Goal: Task Accomplishment & Management: Use online tool/utility

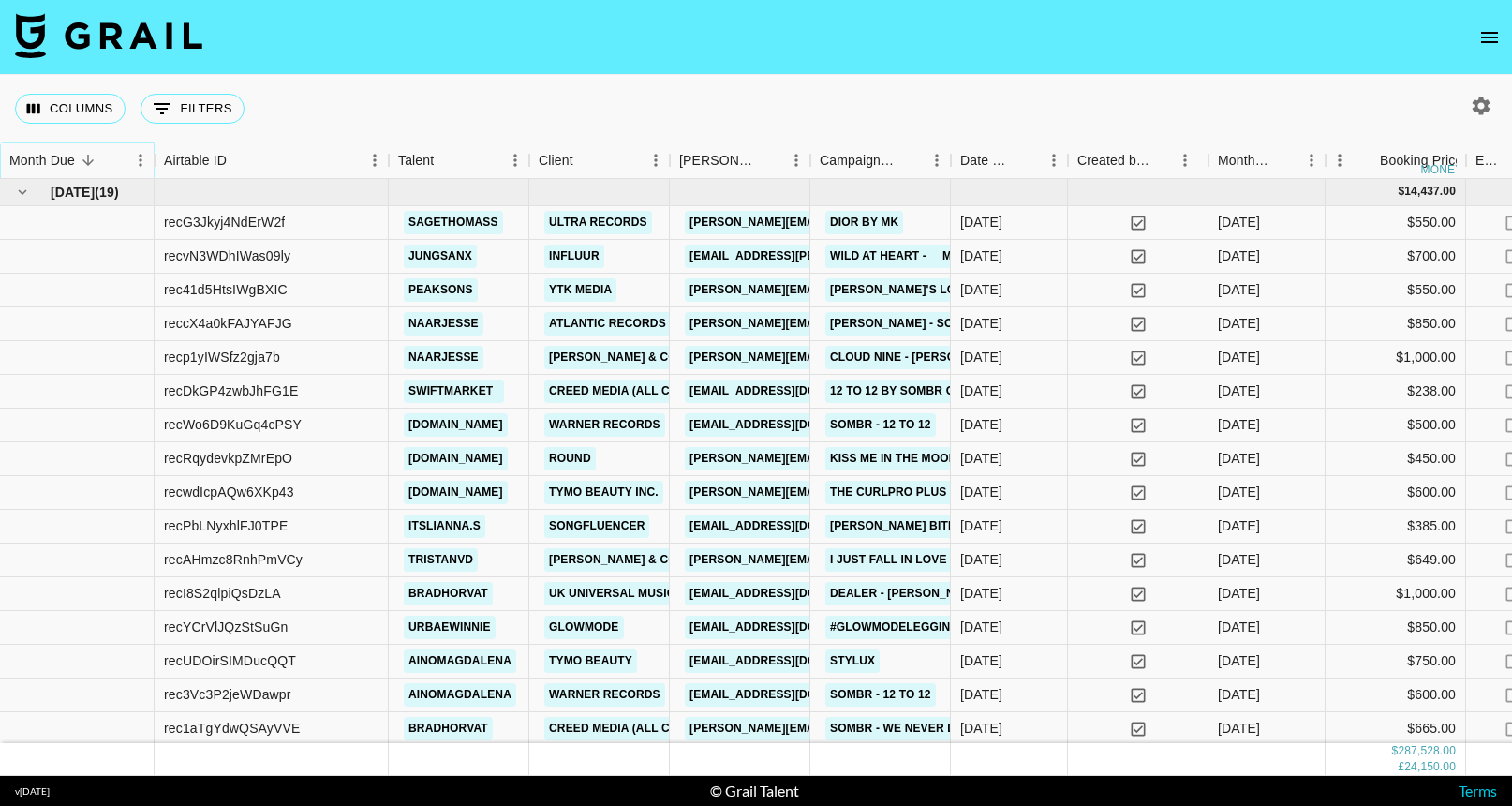
click at [92, 155] on icon "Sort" at bounding box center [88, 160] width 17 height 17
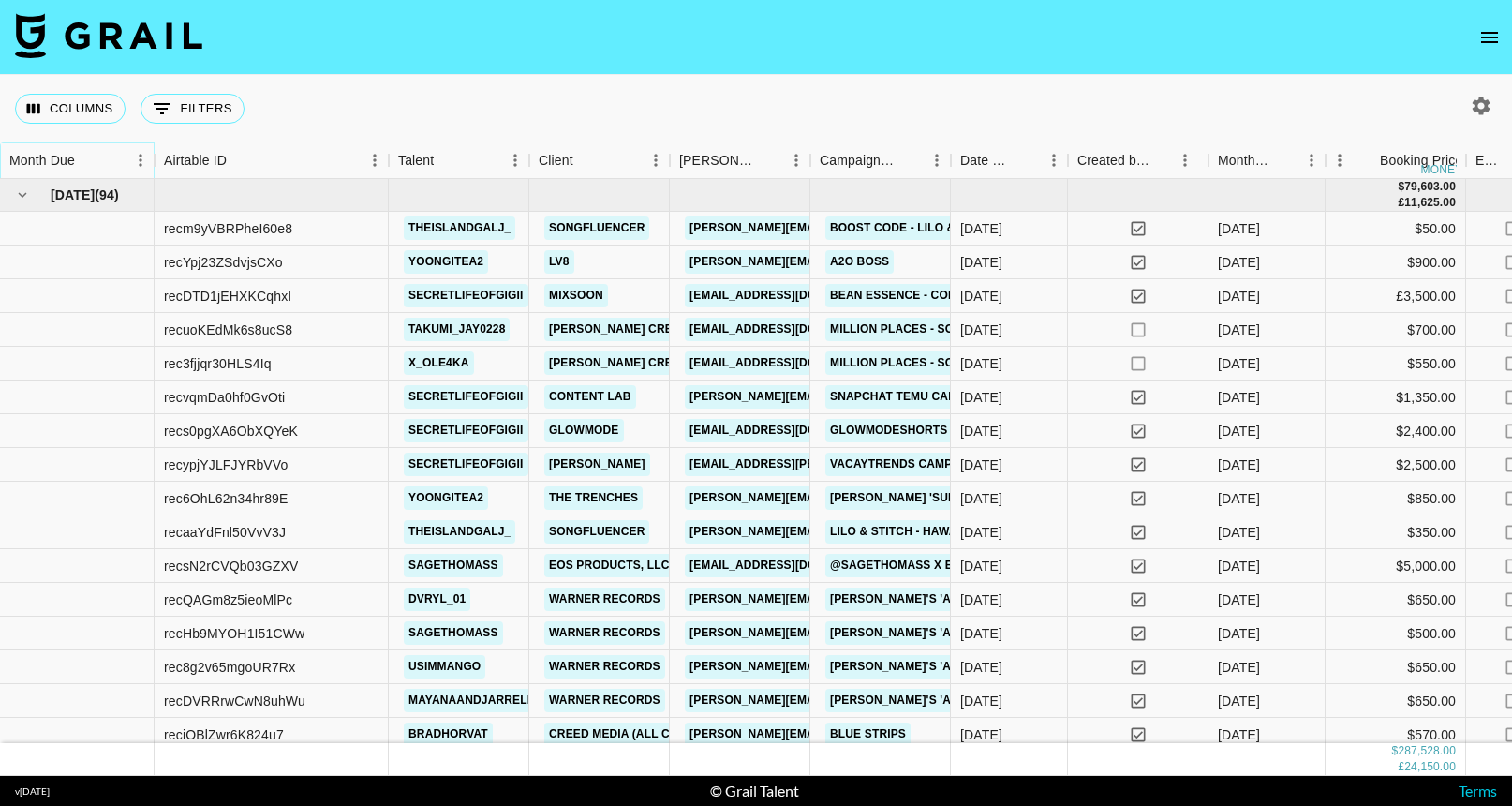
click at [91, 156] on icon "Sort" at bounding box center [88, 160] width 17 height 17
click at [100, 154] on div "Month Due" at bounding box center [88, 160] width 26 height 26
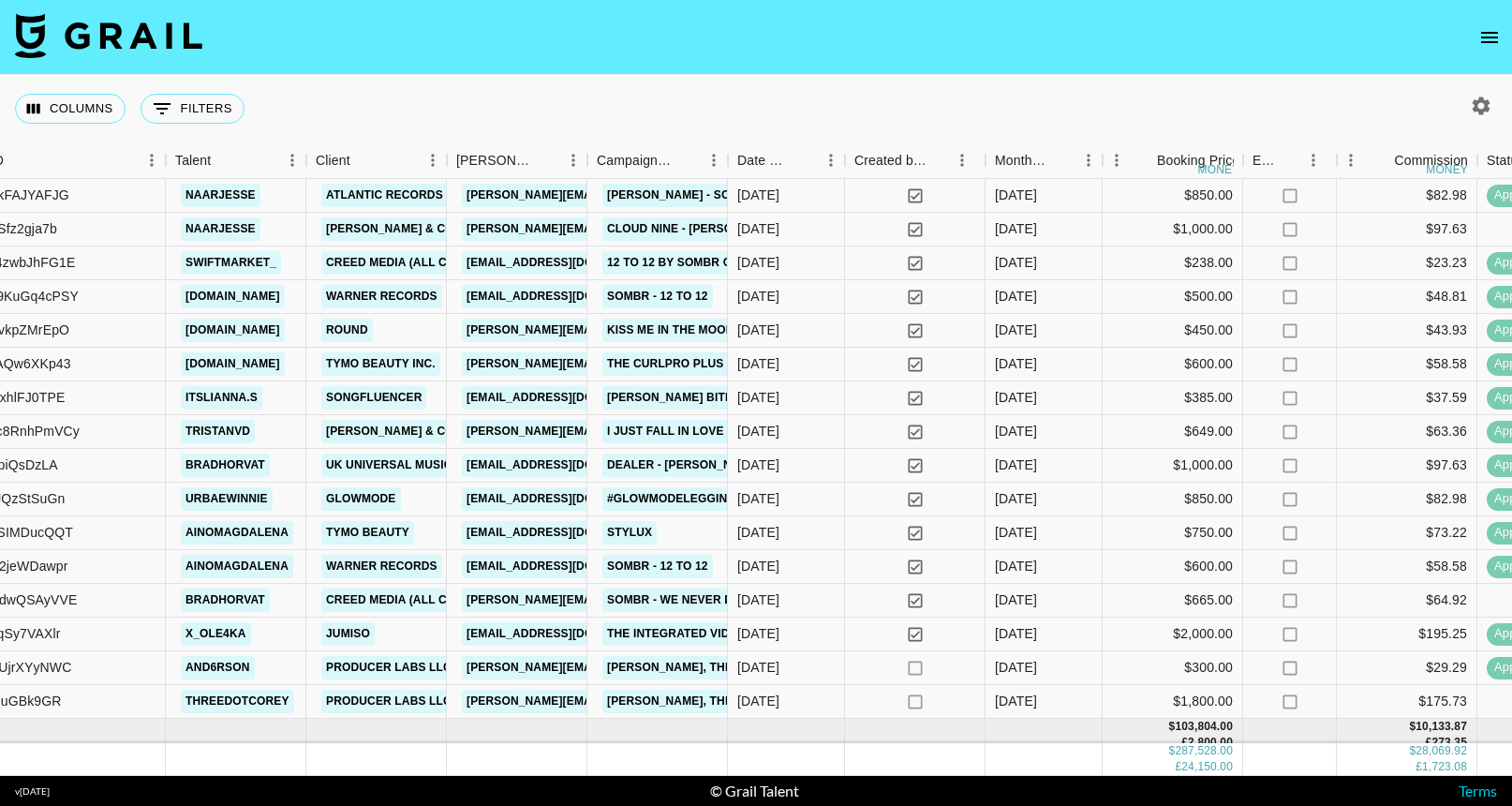
scroll to position [130, 223]
click at [308, 508] on div "GLOWMODE" at bounding box center [376, 498] width 140 height 34
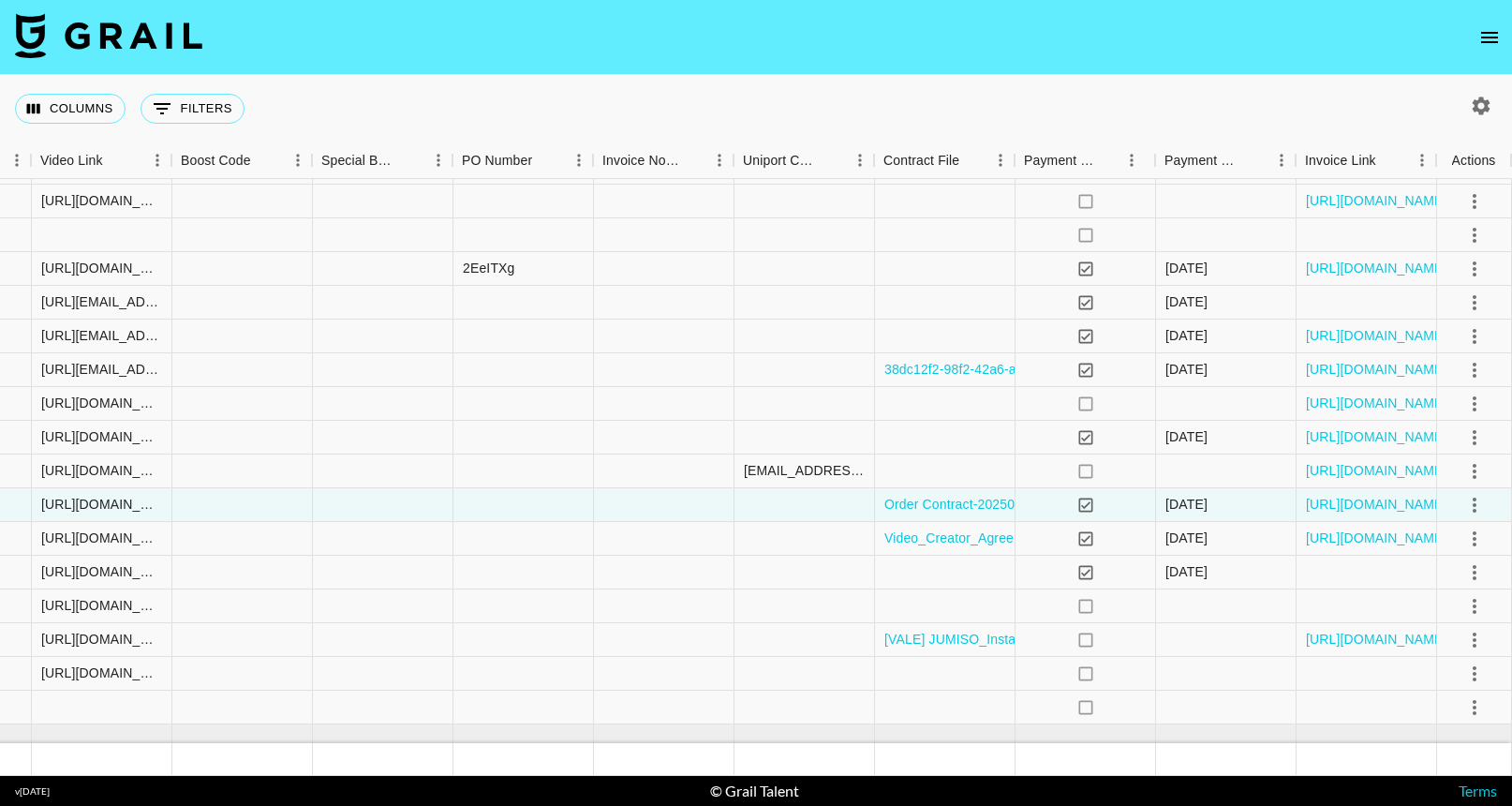
scroll to position [123, 1809]
click at [1431, 509] on link "[URL][DOMAIN_NAME]" at bounding box center [1376, 503] width 141 height 19
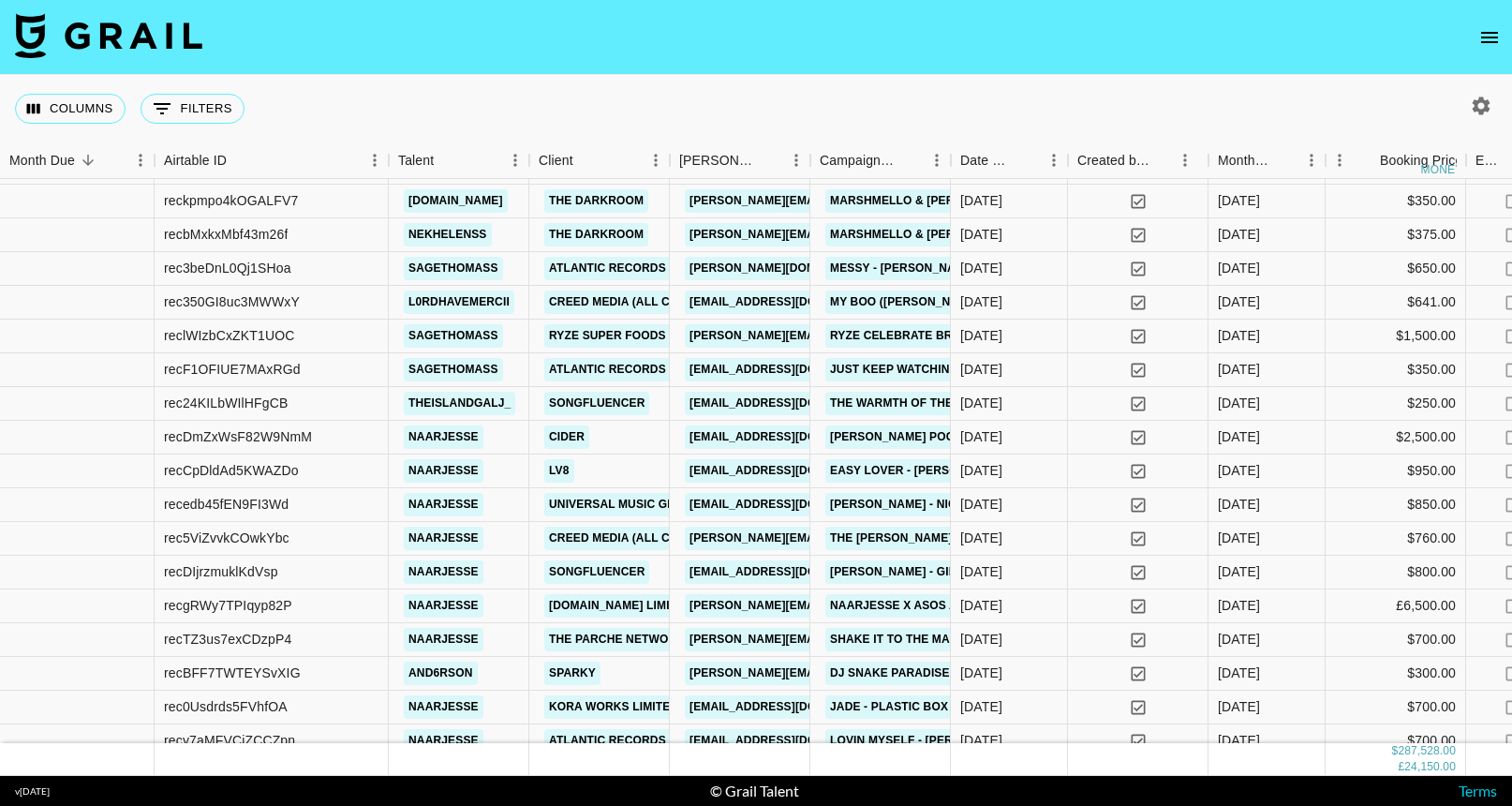
scroll to position [4472, 0]
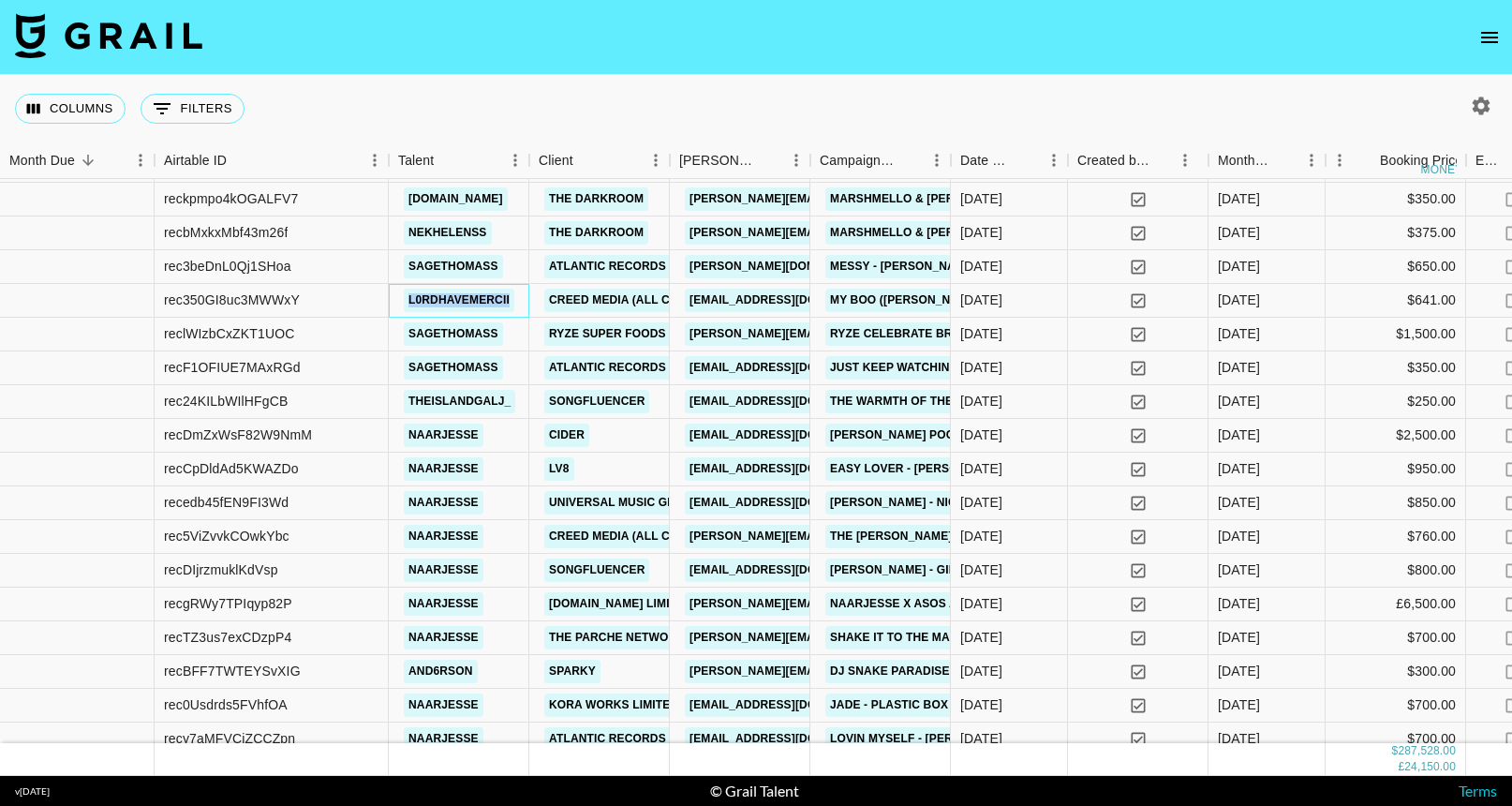
drag, startPoint x: 520, startPoint y: 298, endPoint x: 407, endPoint y: 296, distance: 113.0
click at [407, 297] on div "l0rdhavemercii" at bounding box center [458, 300] width 122 height 35
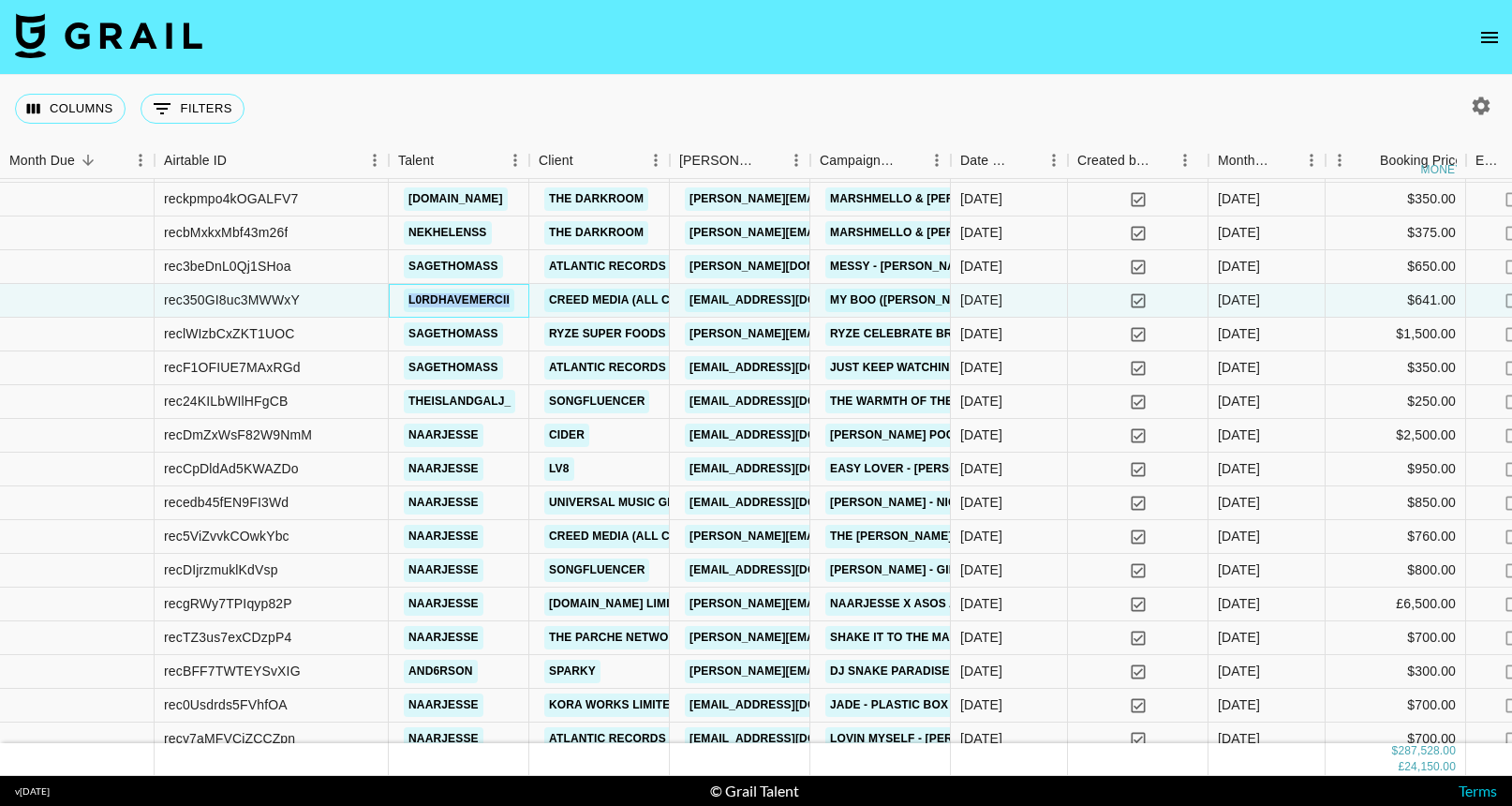
copy link "l0rdhavemercii"
click at [1494, 49] on button "open drawer" at bounding box center [1490, 37] width 37 height 37
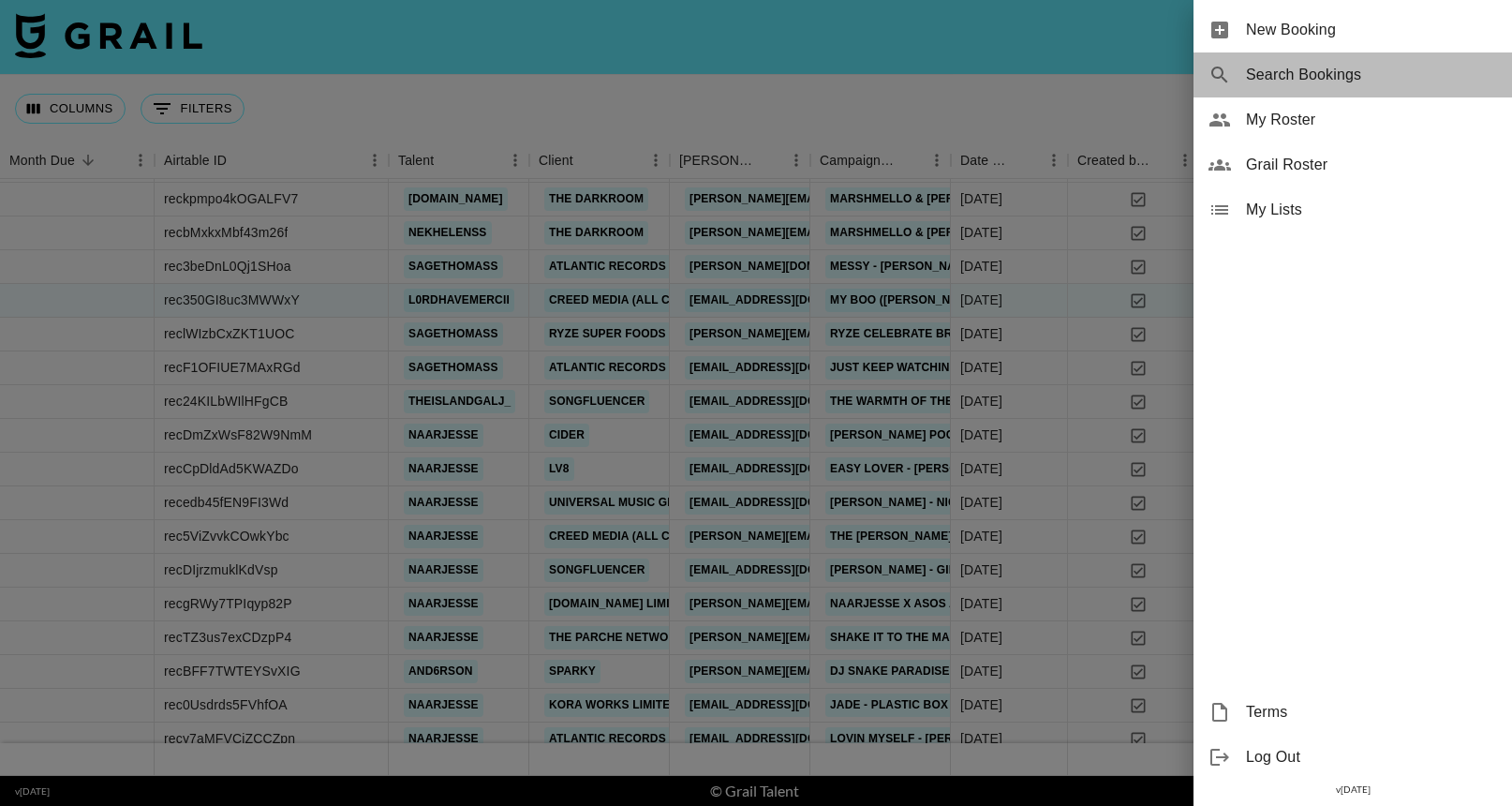
click at [1327, 73] on span "Search Bookings" at bounding box center [1372, 74] width 252 height 22
select select "id"
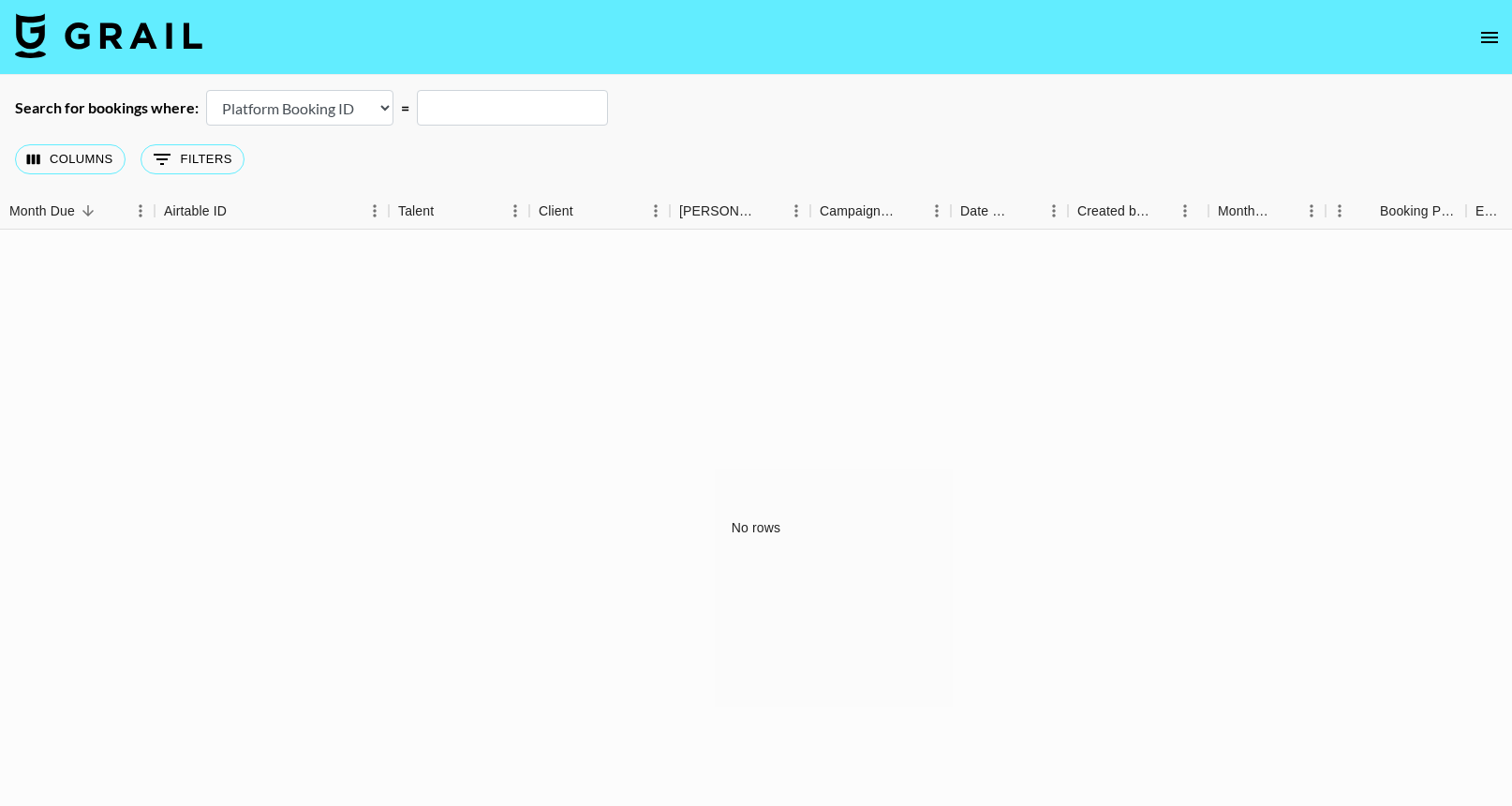
click at [139, 38] on img at bounding box center [108, 35] width 187 height 45
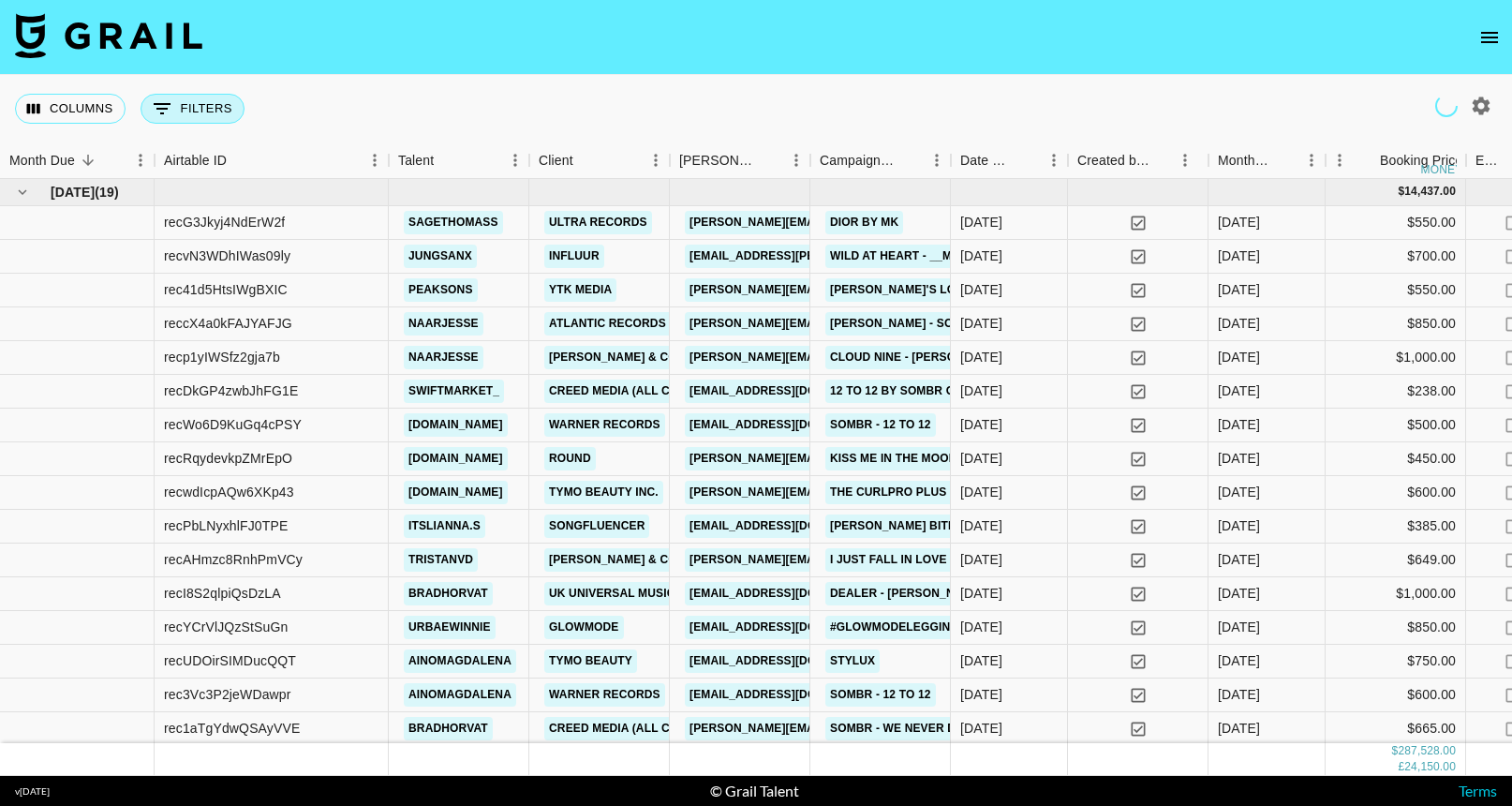
click at [178, 100] on button "0 Filters" at bounding box center [192, 108] width 104 height 30
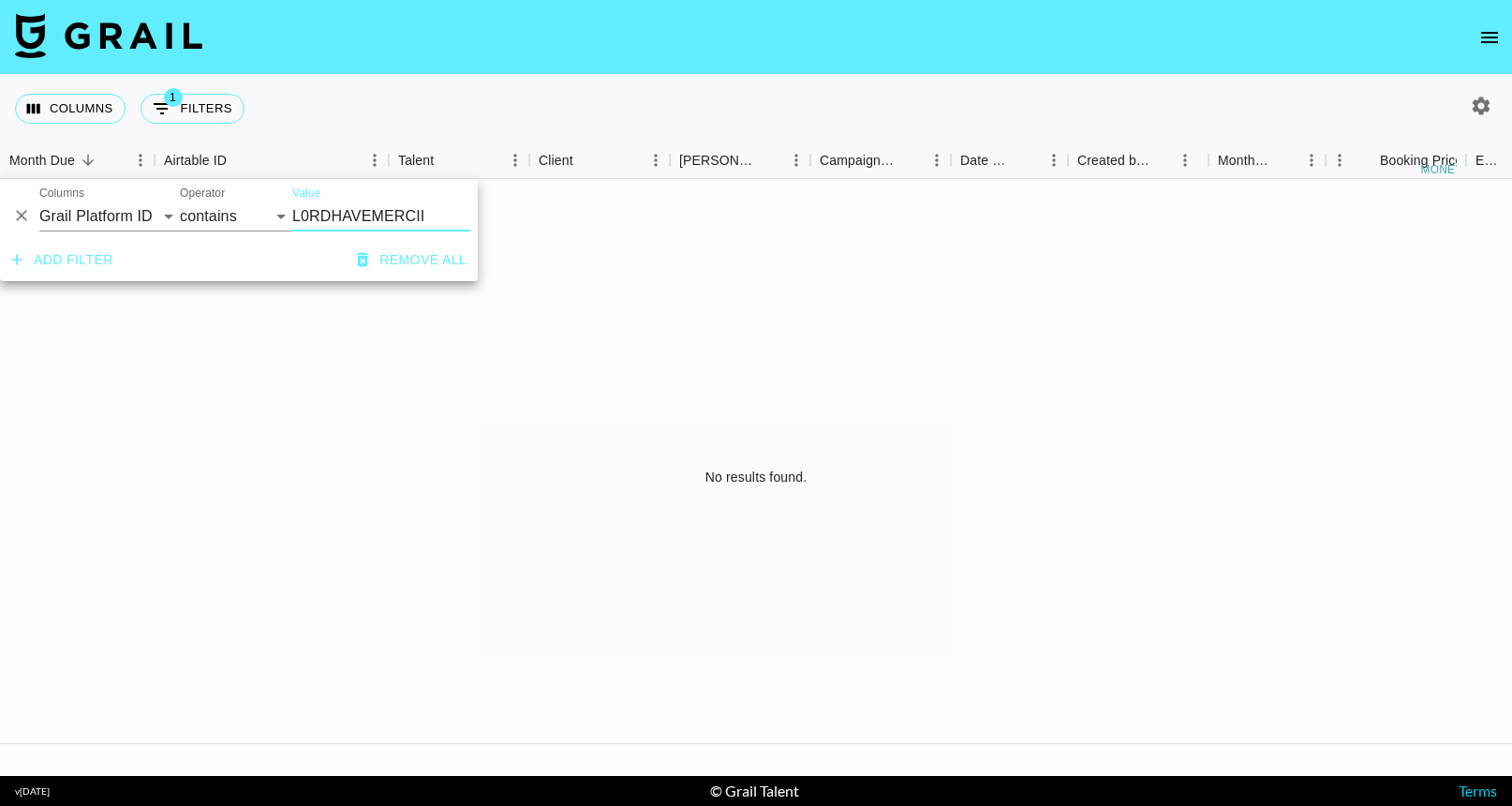
type input "L0RDHAVEMERCII"
select select "talentName"
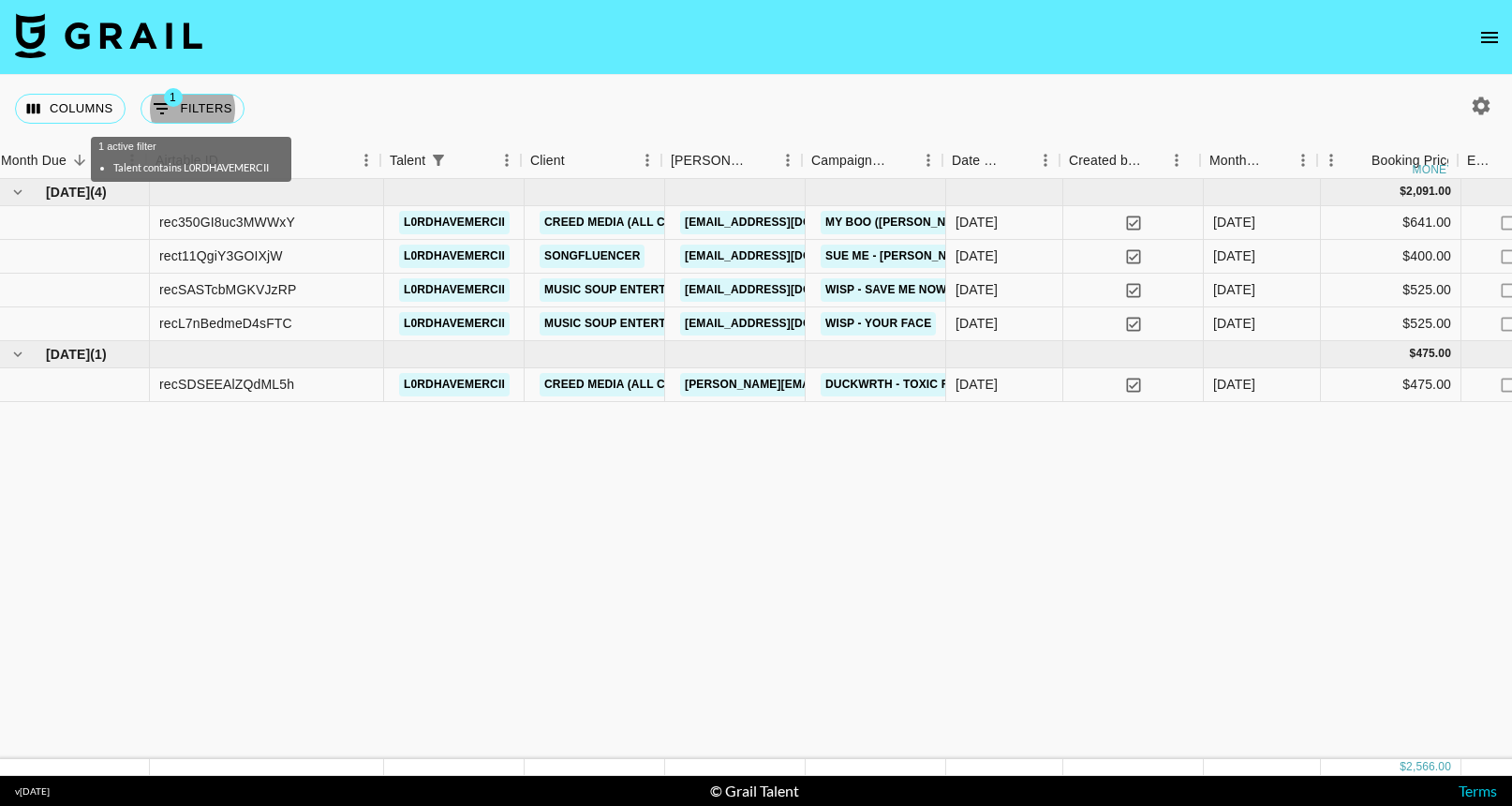
scroll to position [0, 10]
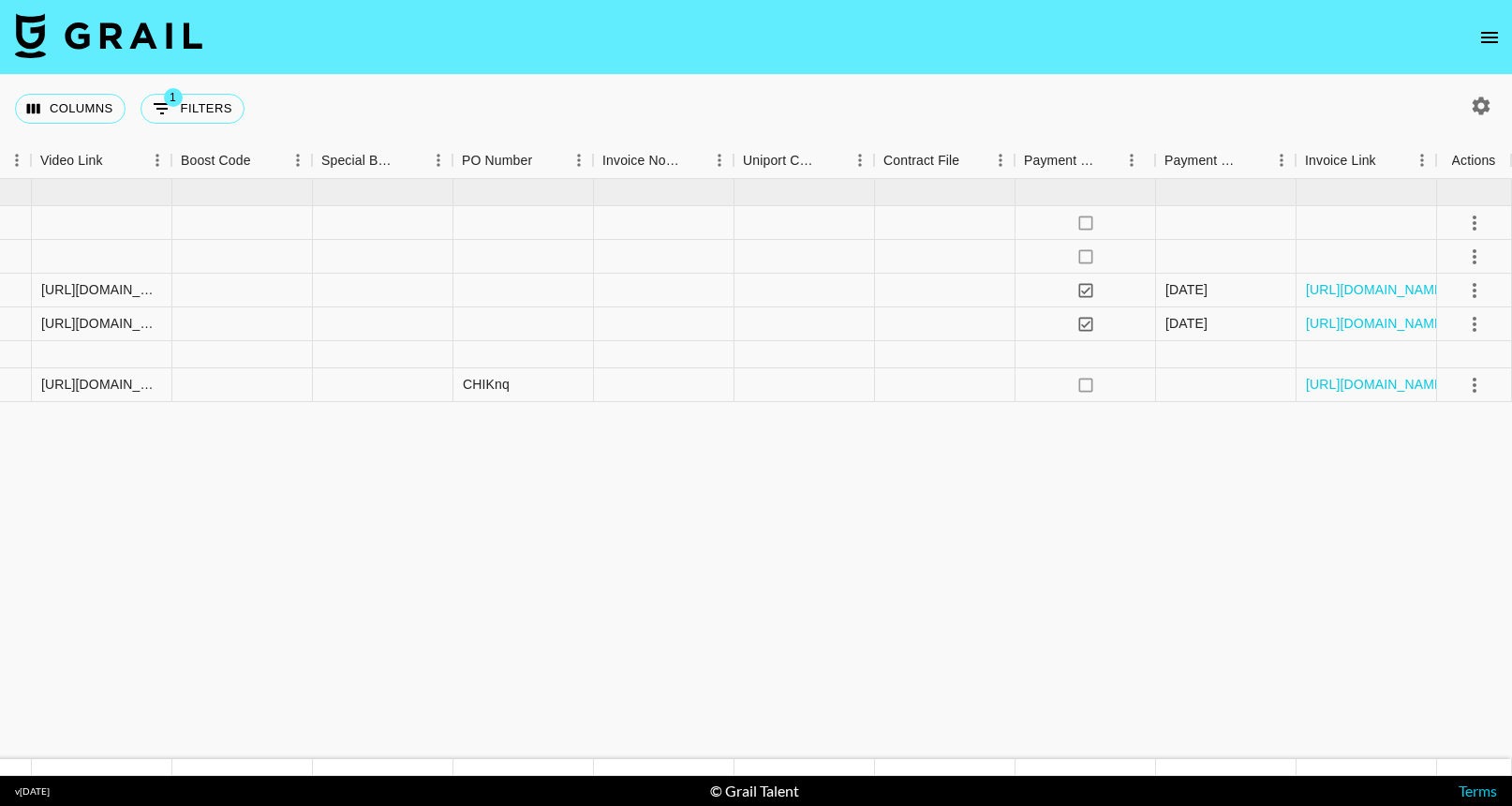
scroll to position [0, 1809]
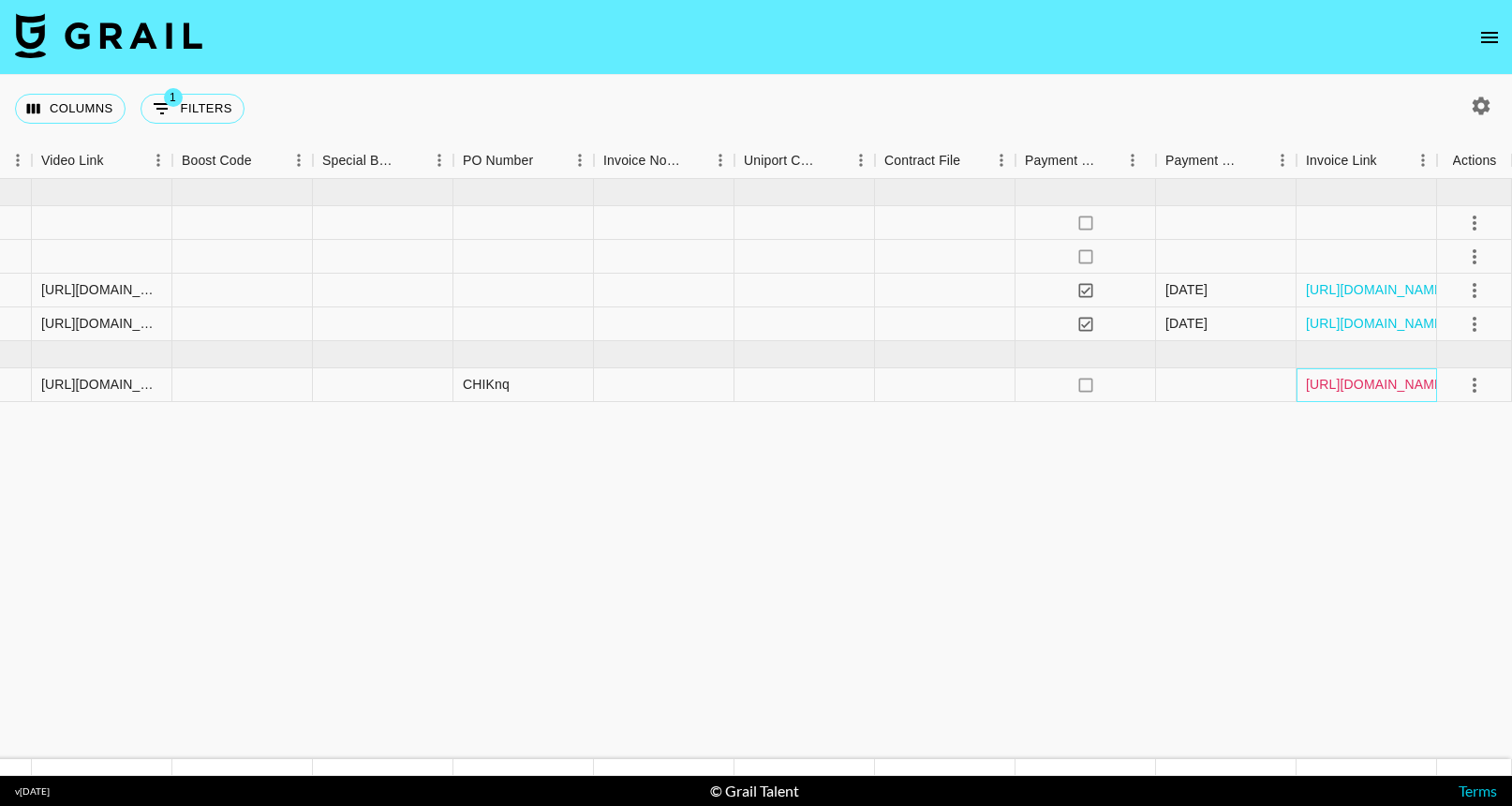
click at [1357, 385] on link "[URL][DOMAIN_NAME]" at bounding box center [1376, 383] width 141 height 19
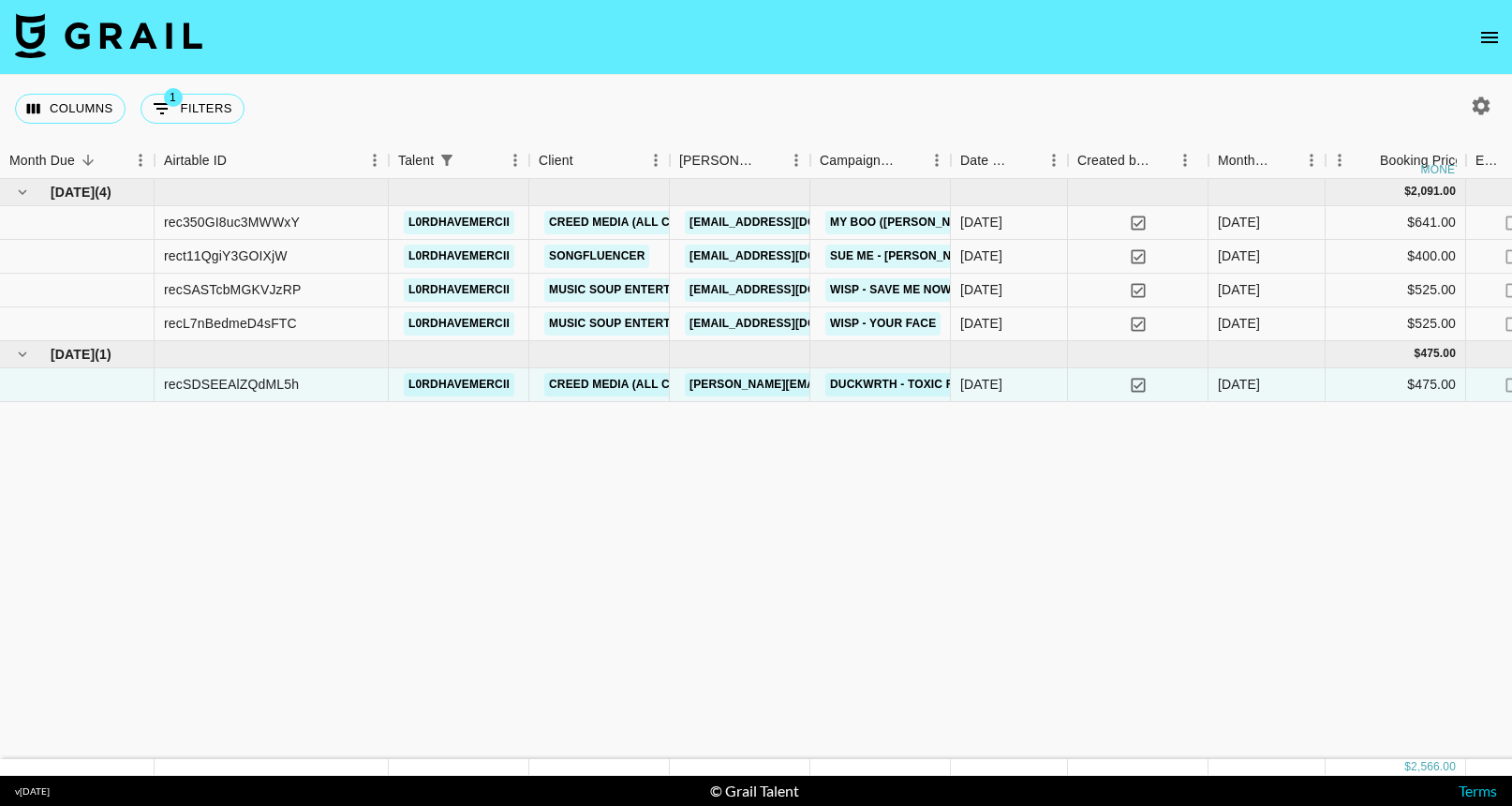
scroll to position [0, 0]
drag, startPoint x: 322, startPoint y: 394, endPoint x: 157, endPoint y: 381, distance: 165.5
click at [155, 381] on div "recSDSEEAlZQdML5h" at bounding box center [272, 385] width 234 height 34
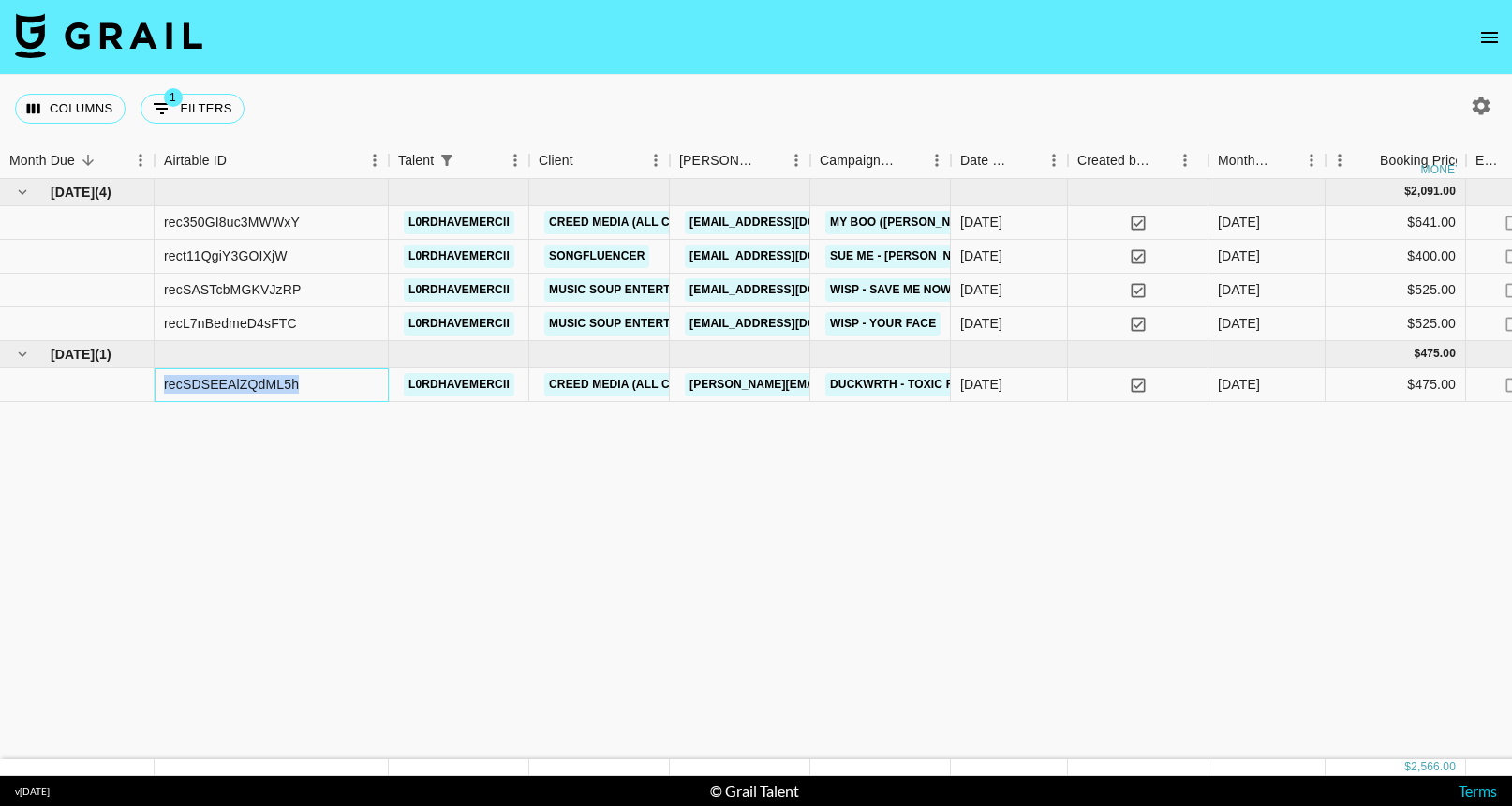
copy div "recSDSEEAlZQdML5h"
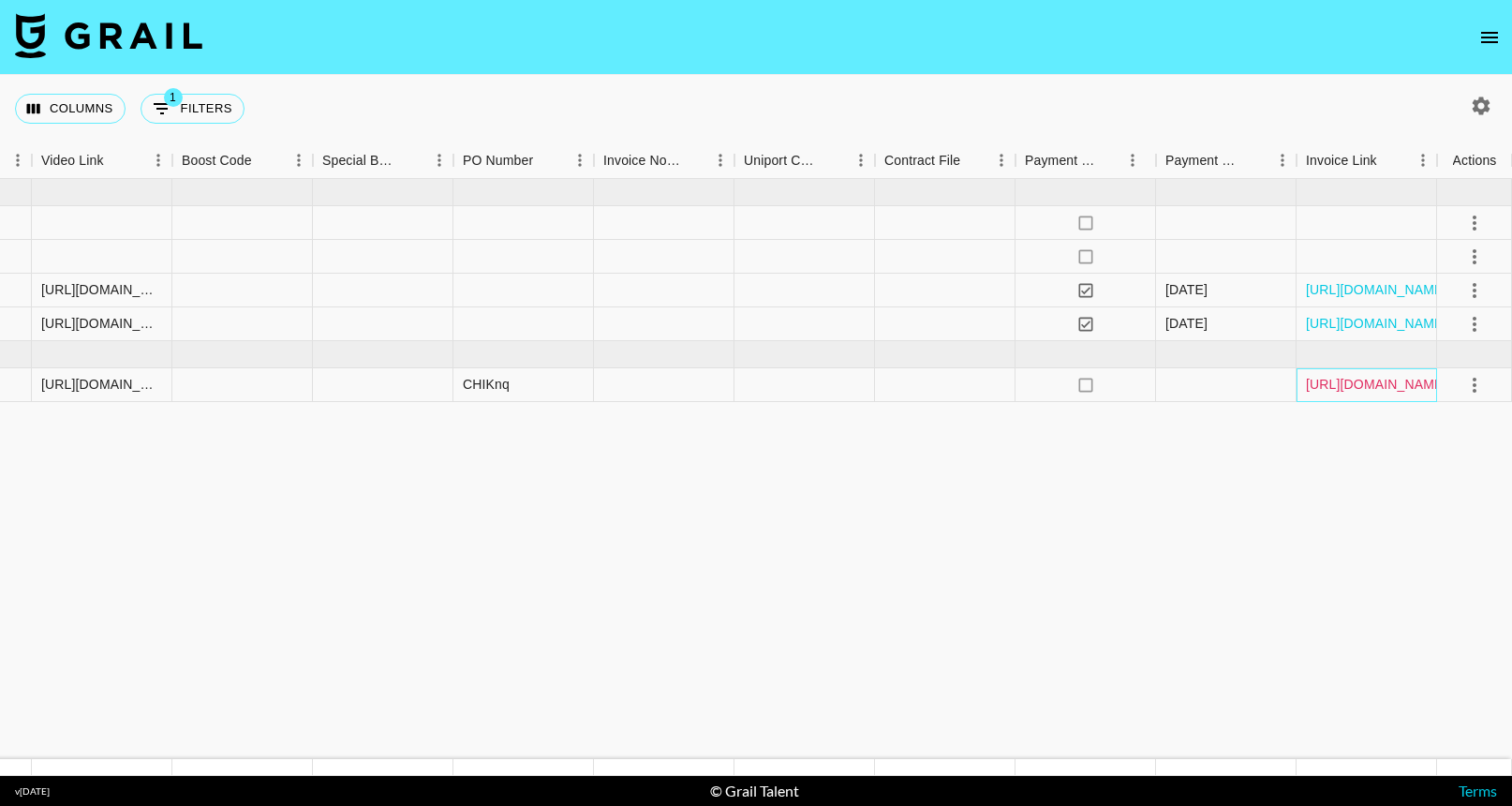
click at [1349, 386] on link "[URL][DOMAIN_NAME]" at bounding box center [1376, 383] width 141 height 19
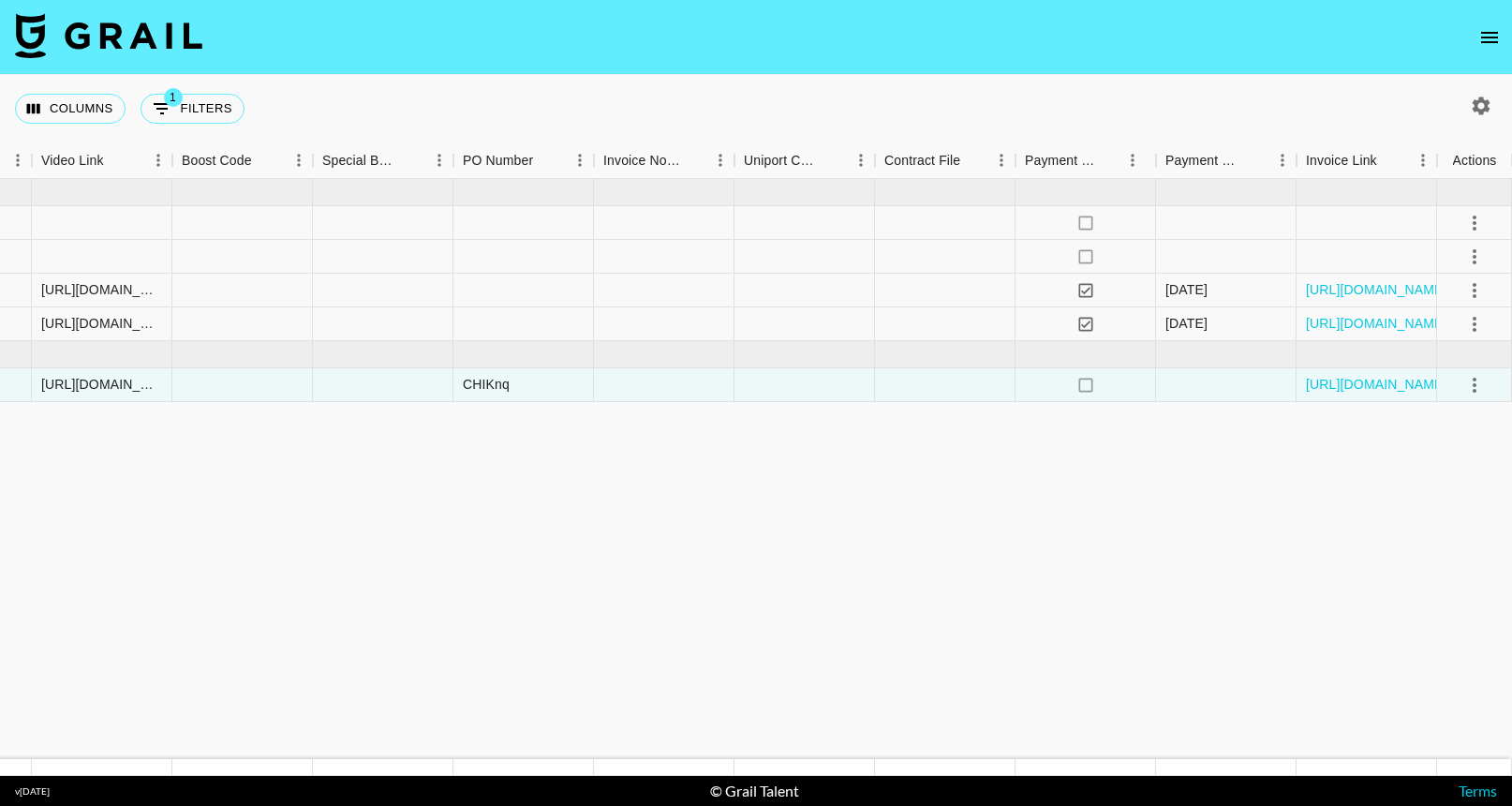
click at [104, 57] on img at bounding box center [108, 35] width 187 height 45
click at [118, 46] on img at bounding box center [108, 35] width 187 height 45
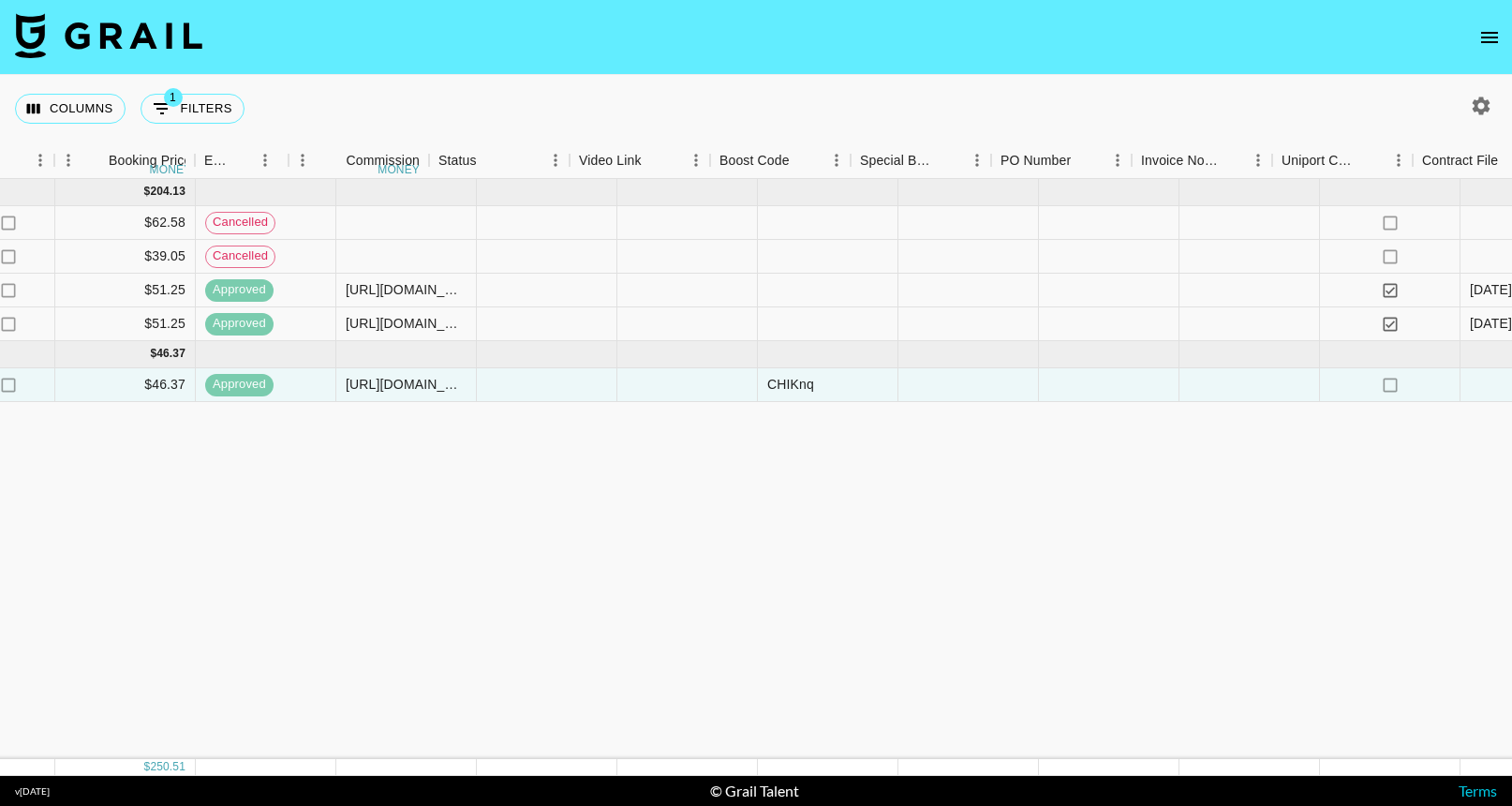
scroll to position [0, 1217]
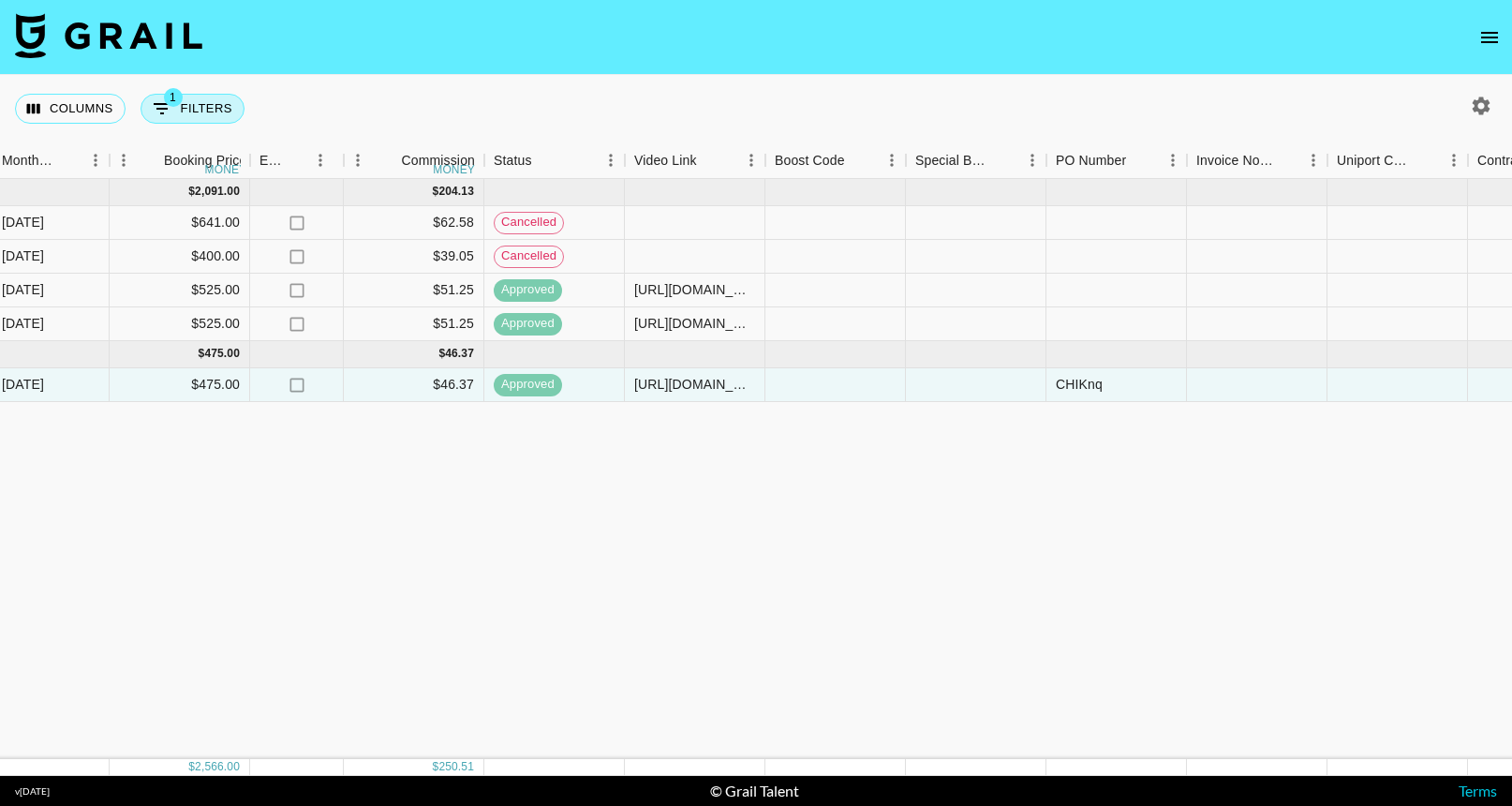
click at [174, 110] on button "1 Filters" at bounding box center [192, 108] width 104 height 30
select select "talentName"
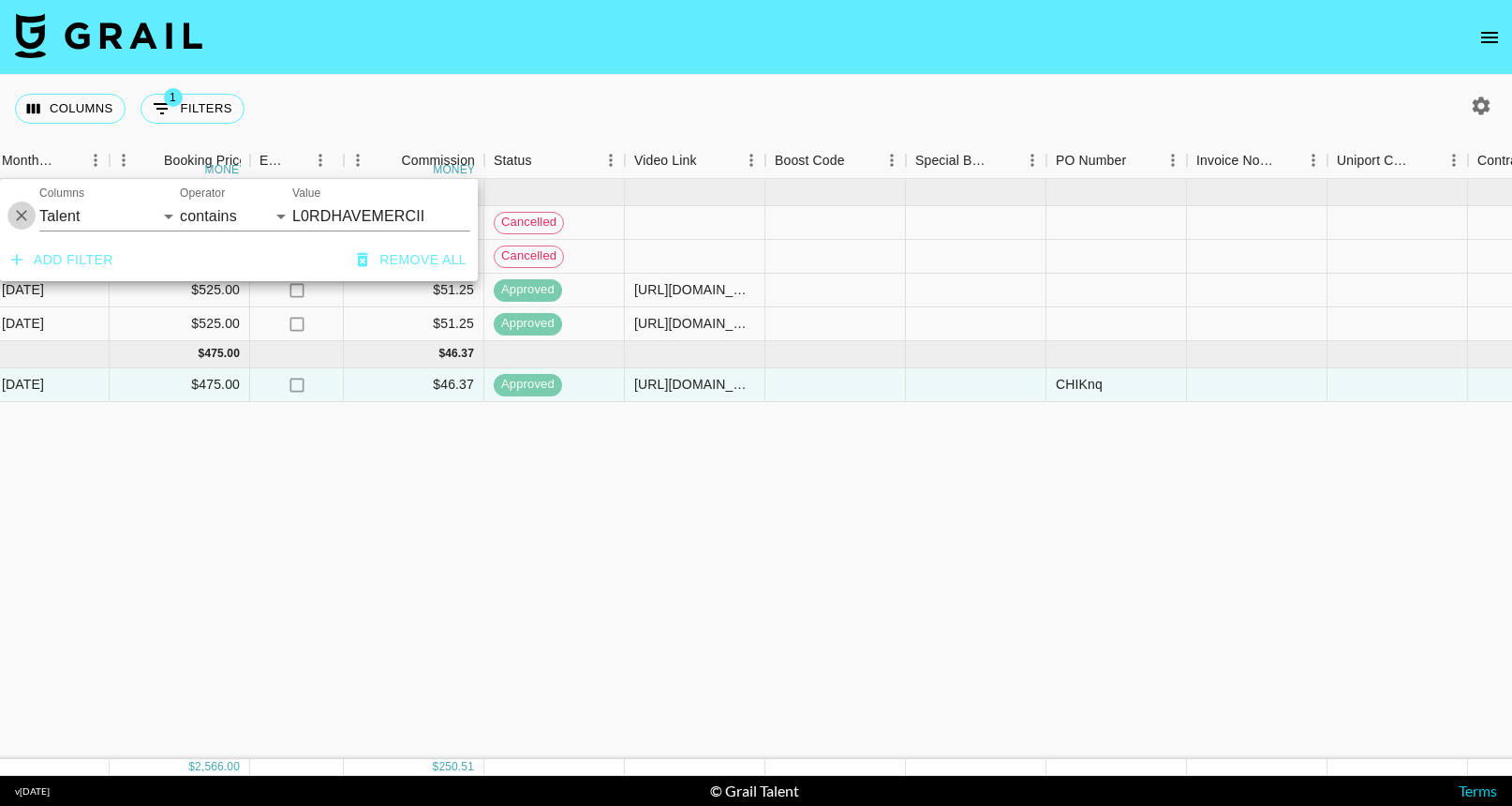
click at [22, 207] on icon "Delete" at bounding box center [20, 214] width 19 height 19
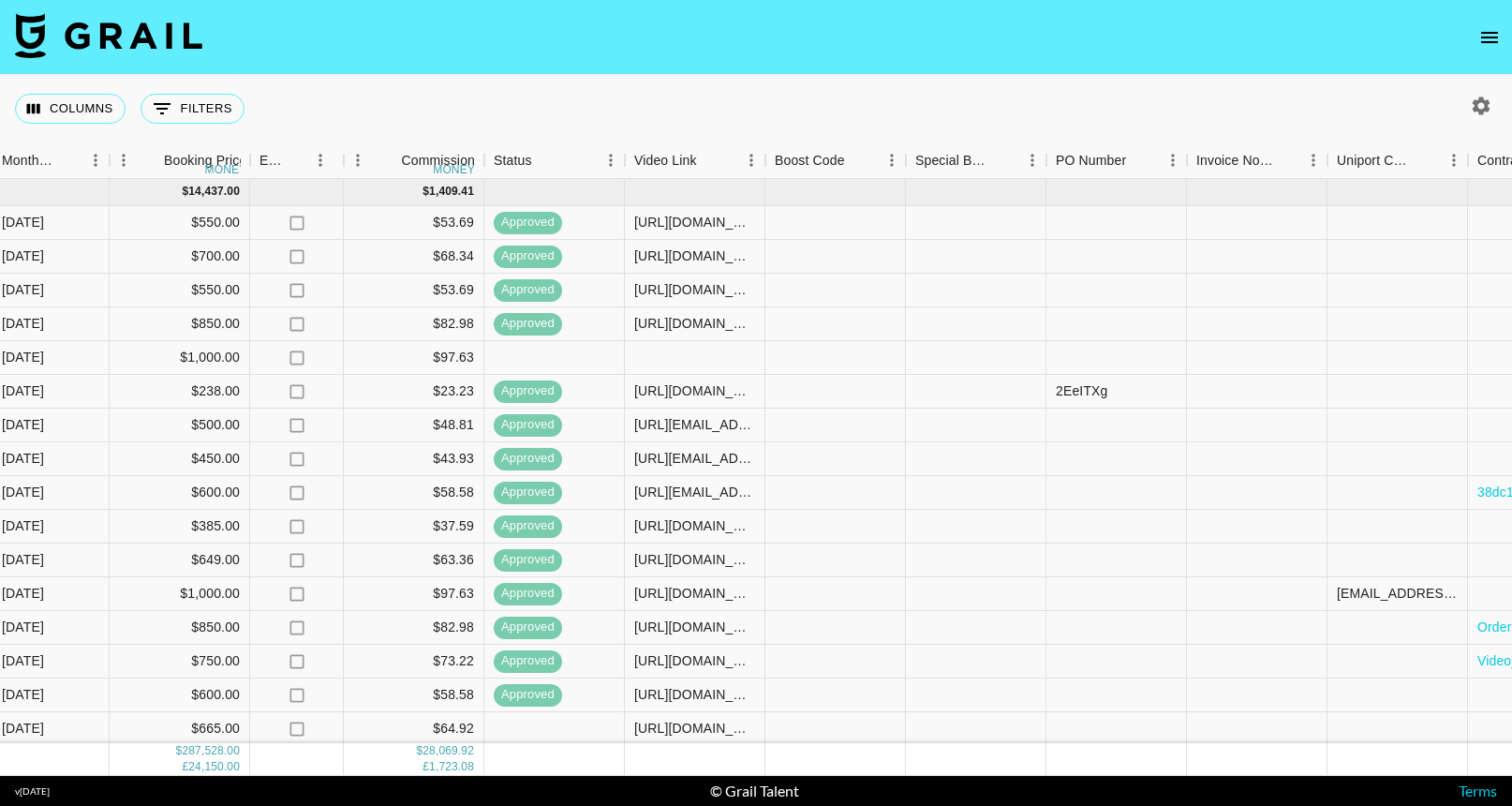
click at [404, 11] on nav at bounding box center [756, 37] width 1512 height 75
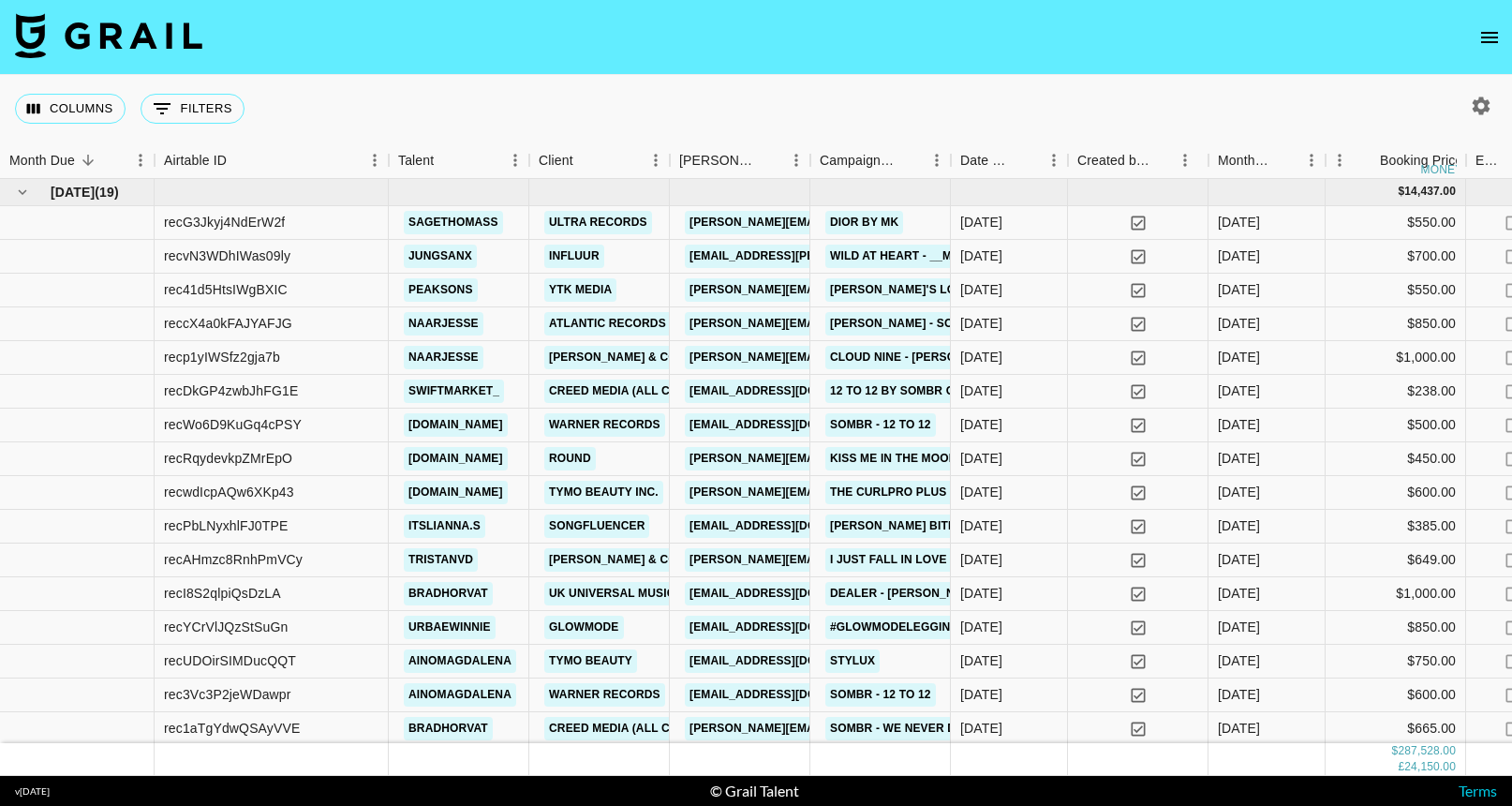
scroll to position [0, 0]
click at [98, 157] on button "Sort" at bounding box center [88, 160] width 26 height 26
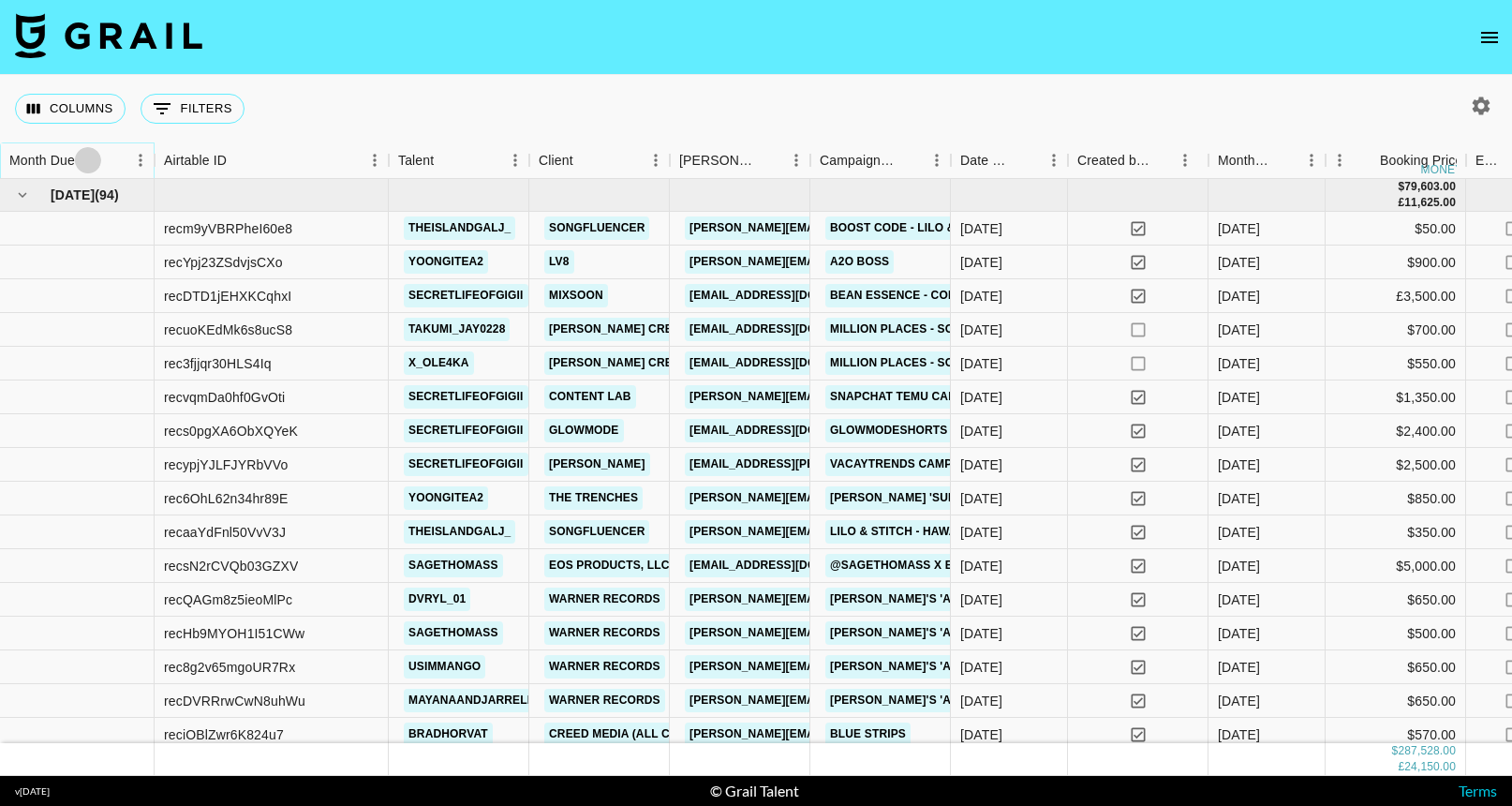
click at [90, 157] on icon "Sort" at bounding box center [88, 160] width 17 height 17
click at [86, 160] on icon "Sort" at bounding box center [88, 160] width 17 height 17
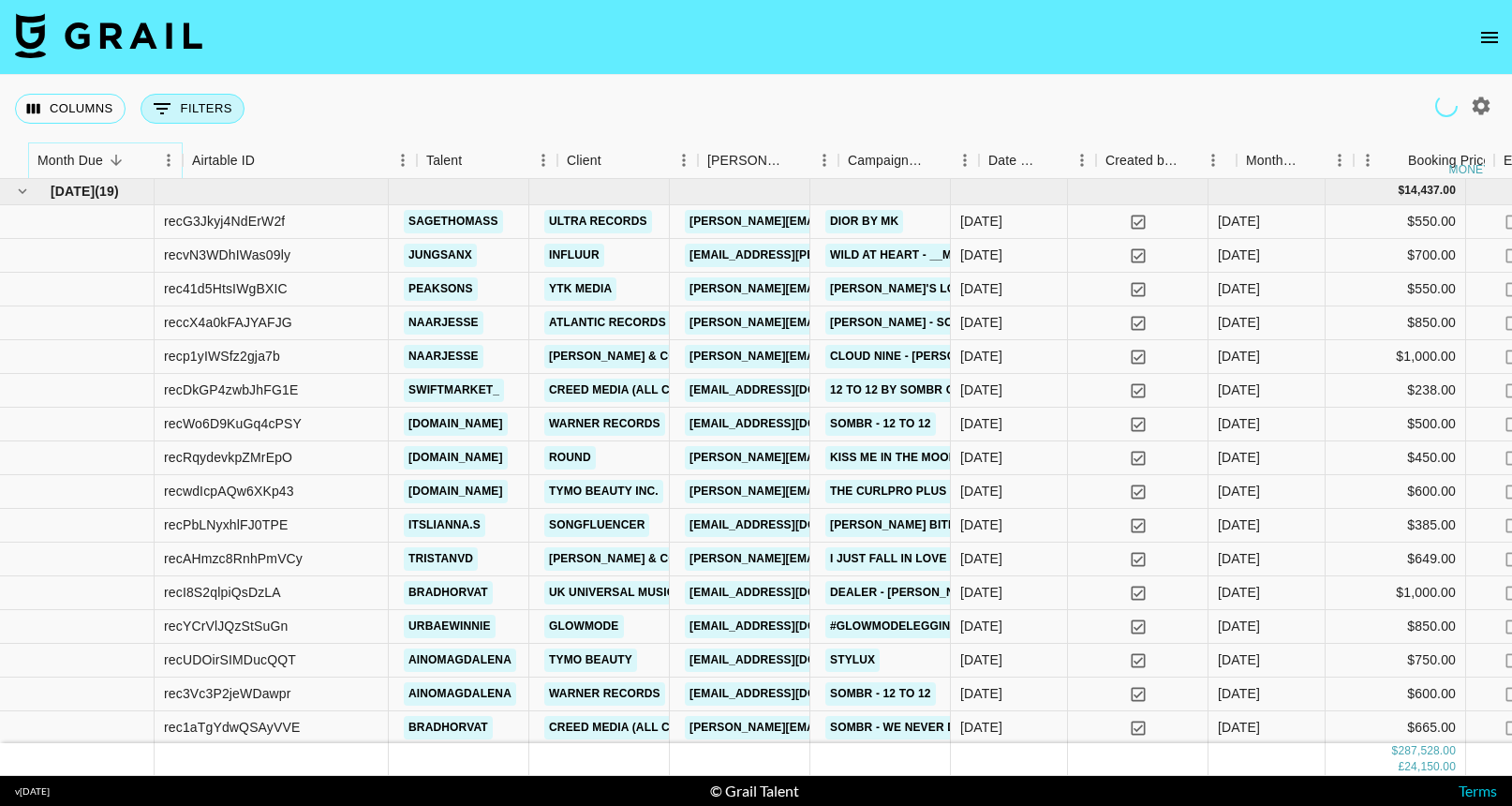
scroll to position [1, 0]
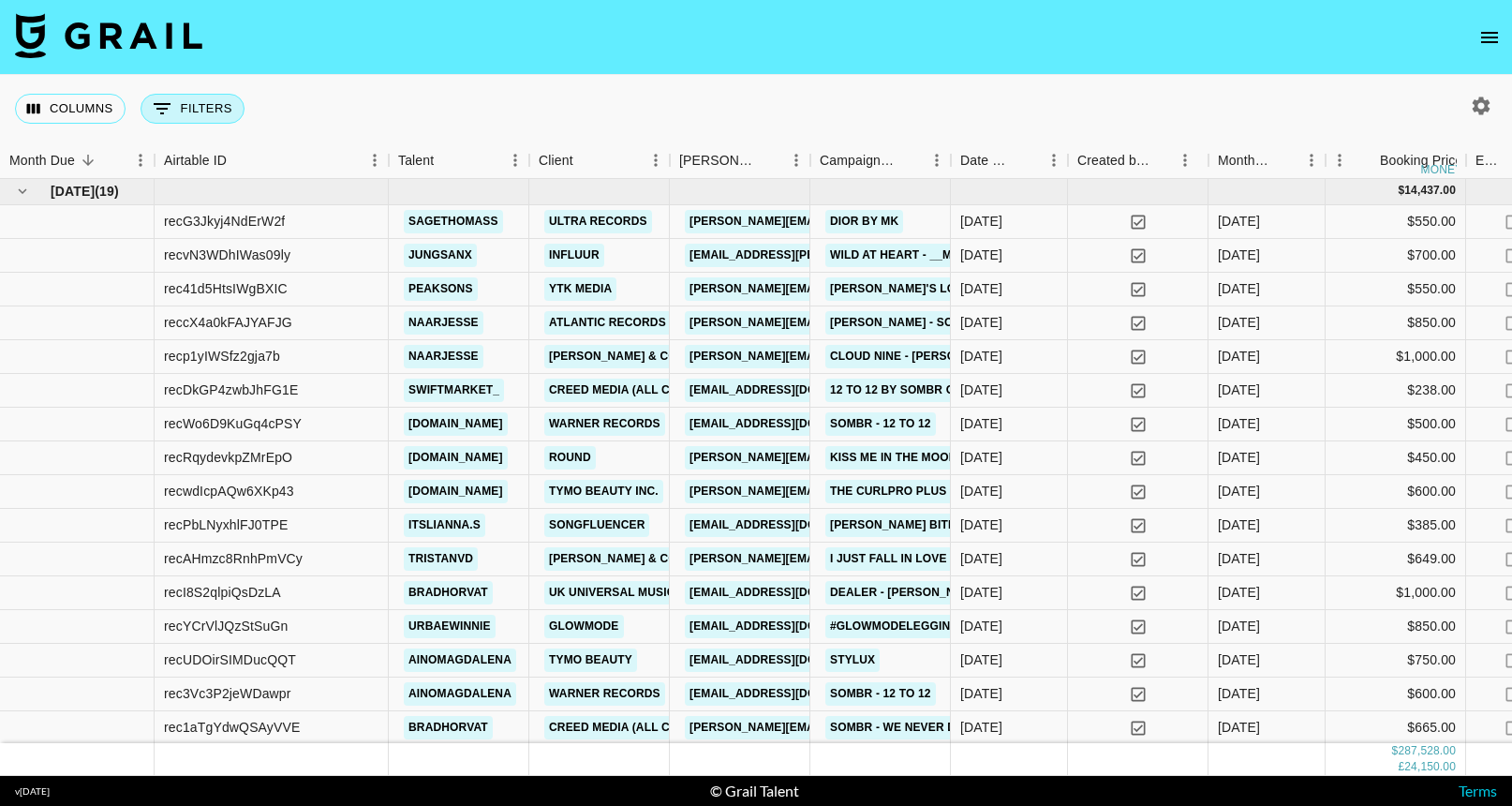
click at [180, 115] on button "0 Filters" at bounding box center [192, 108] width 104 height 30
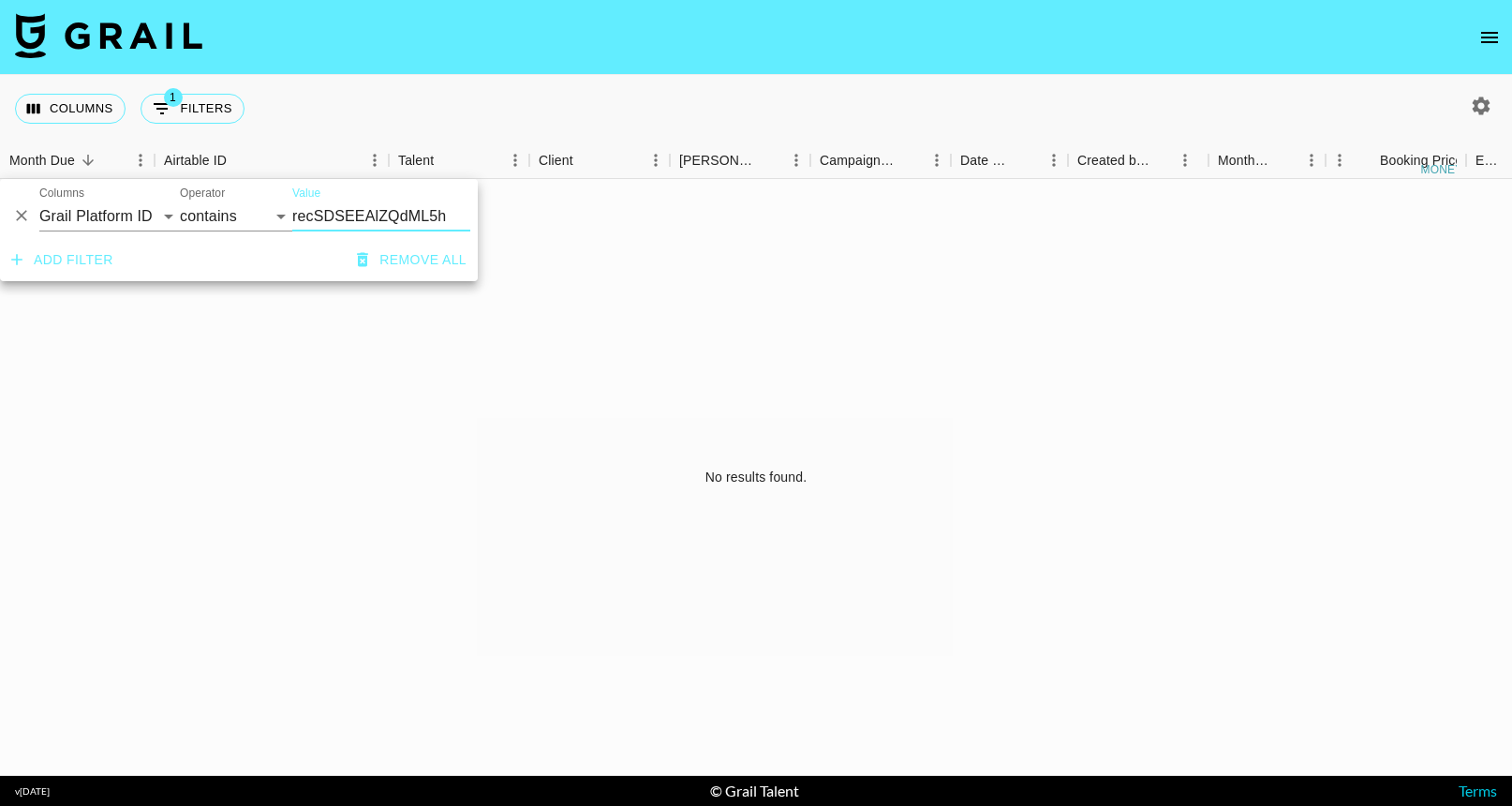
scroll to position [0, 0]
type input "recSDSEEAlZQdML5h"
select select "airtableId"
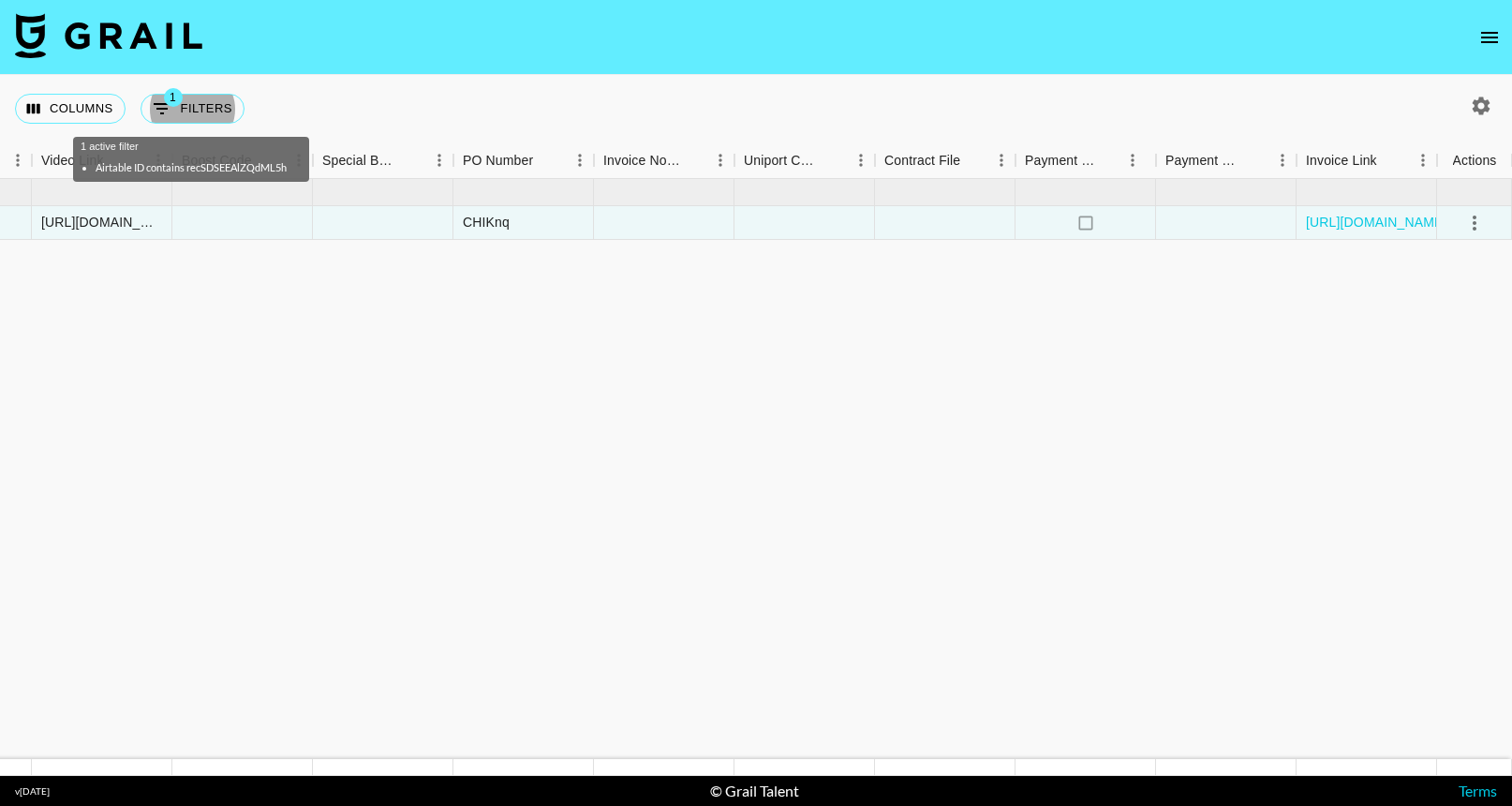
scroll to position [0, 1809]
click at [1335, 224] on link "[URL][DOMAIN_NAME]" at bounding box center [1376, 221] width 141 height 19
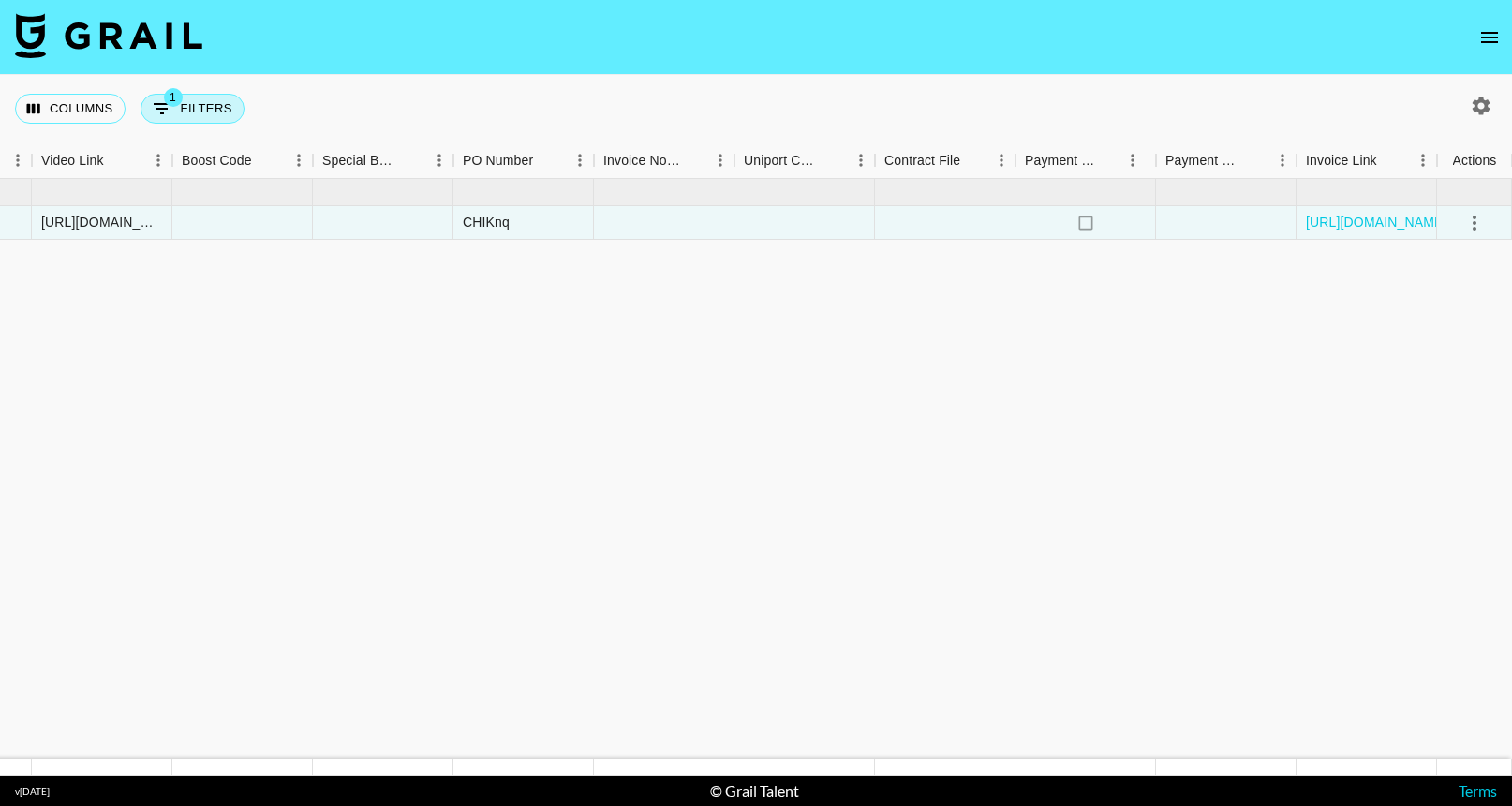
click at [192, 106] on button "1 Filters" at bounding box center [192, 108] width 104 height 30
select select "airtableId"
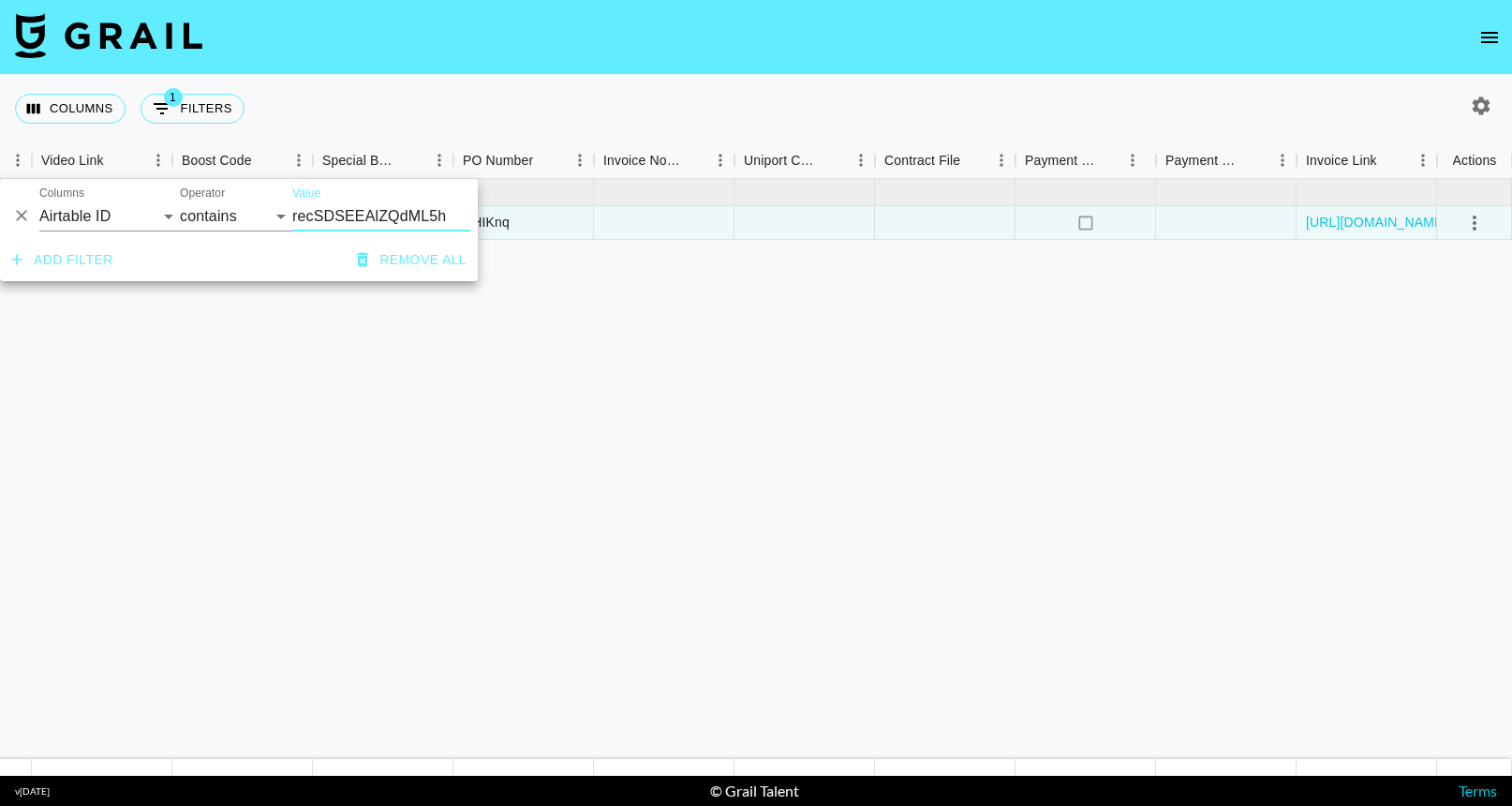
click at [21, 210] on icon "Delete" at bounding box center [20, 214] width 19 height 19
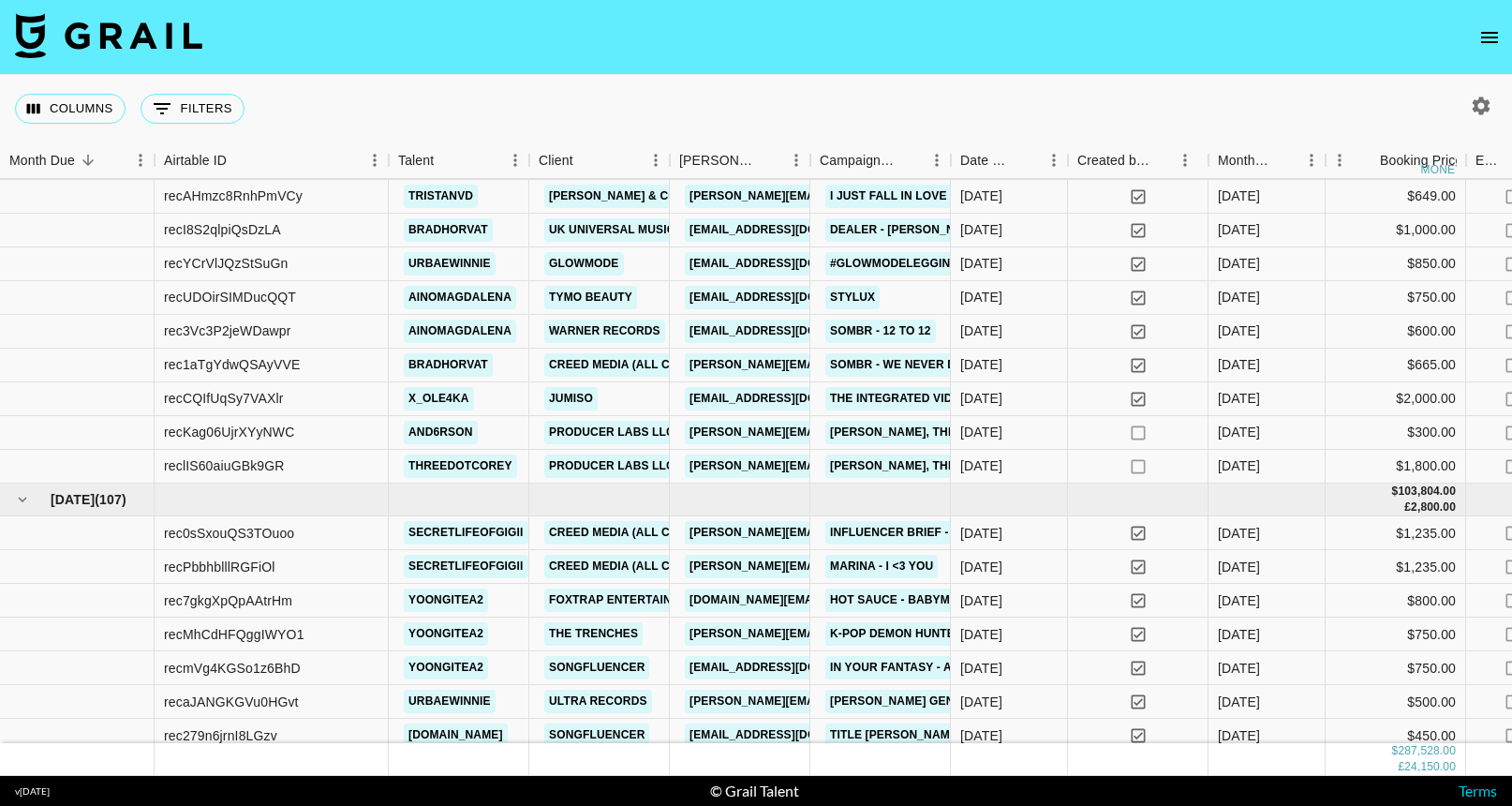
scroll to position [395, 0]
